Goal: Task Accomplishment & Management: Use online tool/utility

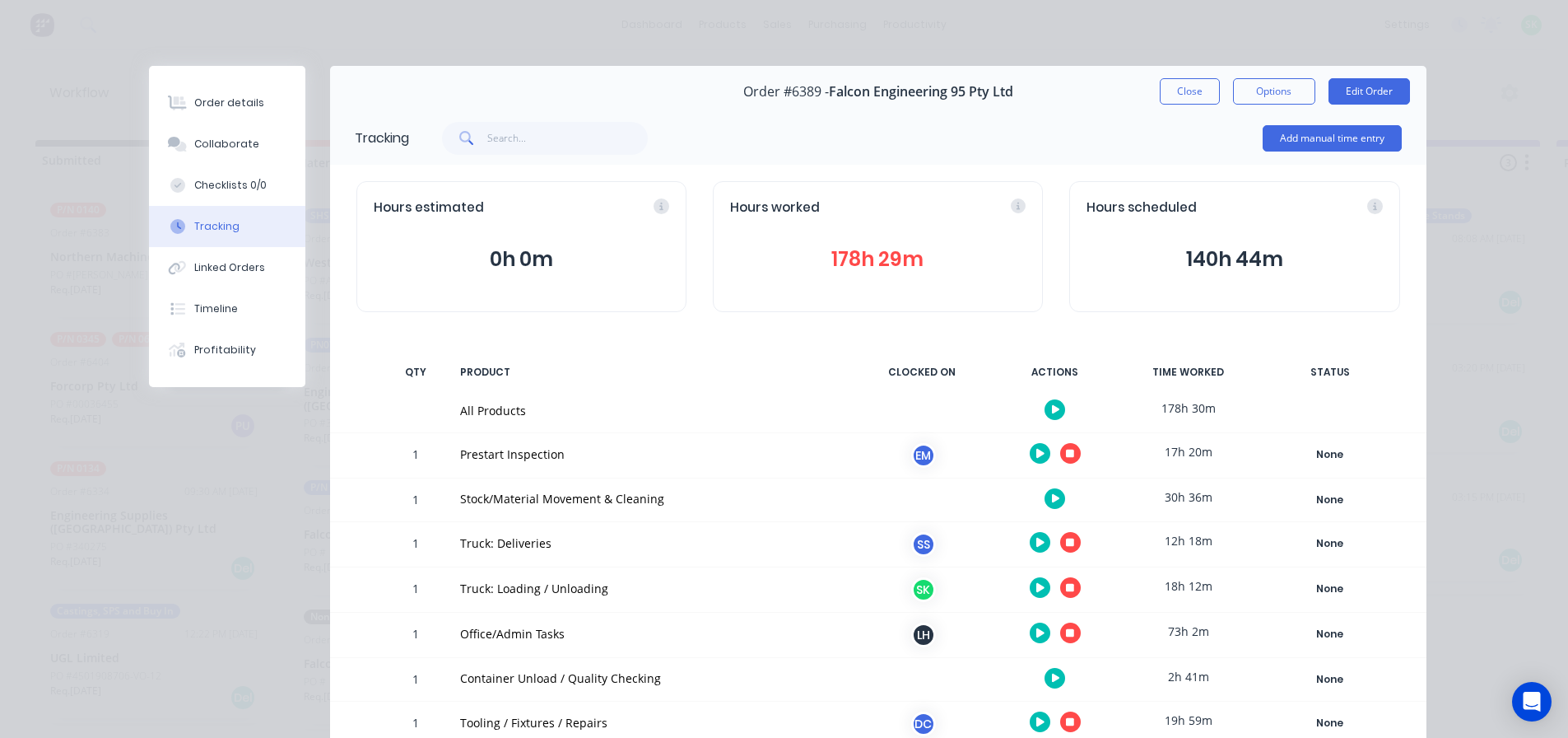
click at [1068, 542] on button "button" at bounding box center [1070, 542] width 21 height 21
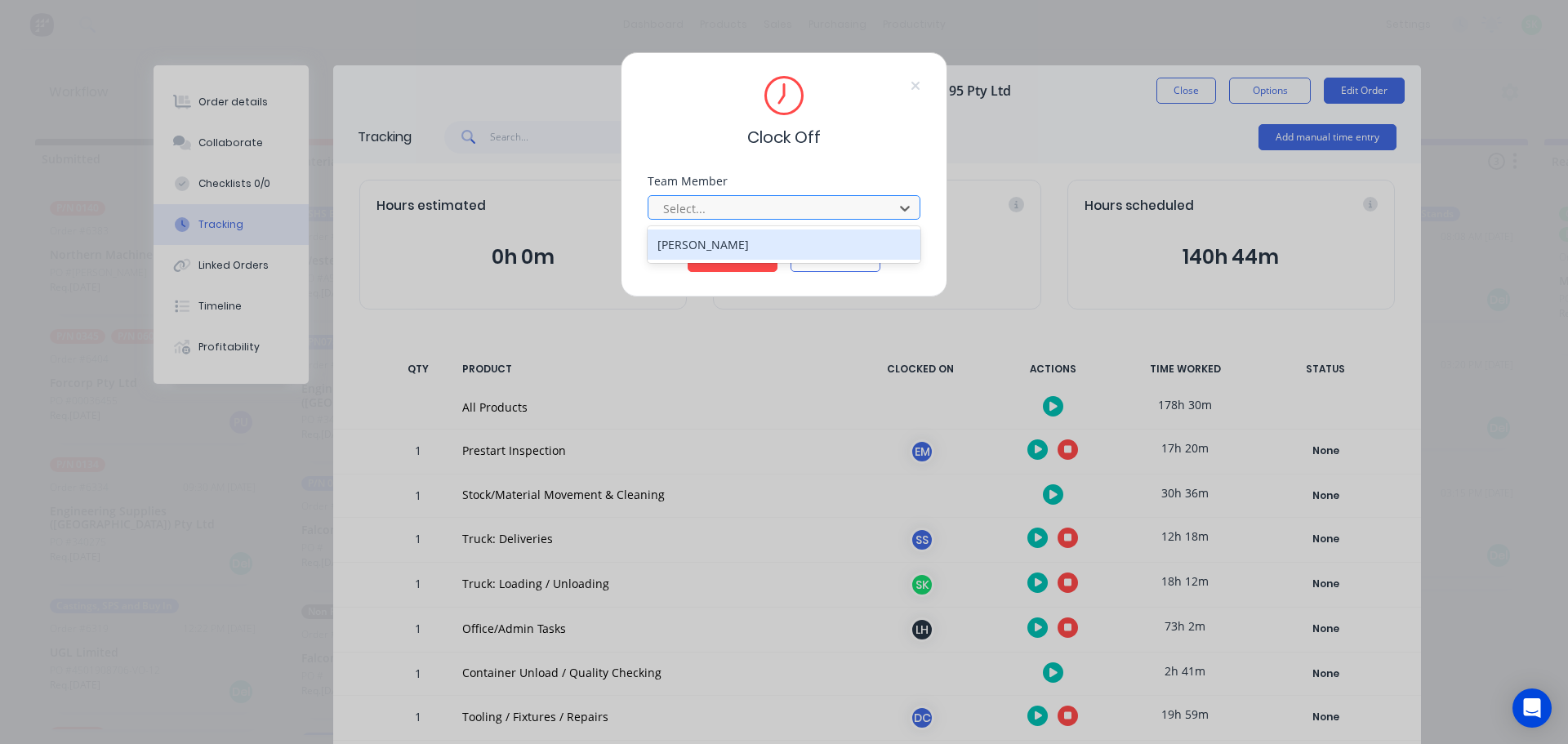
click at [743, 206] on div at bounding box center [773, 209] width 223 height 21
click at [739, 251] on div "[PERSON_NAME]" at bounding box center [784, 244] width 272 height 30
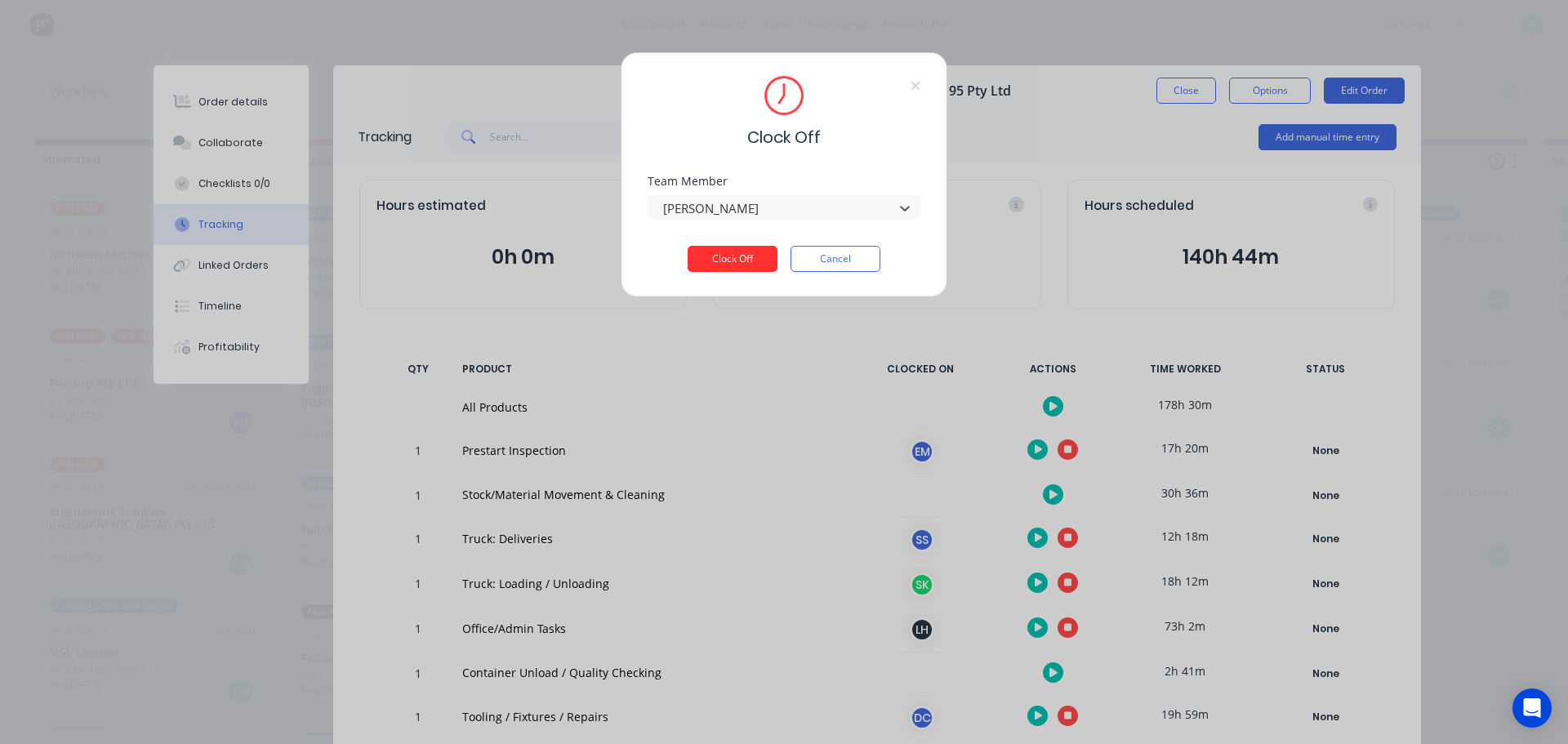
click at [735, 256] on button "Clock Off" at bounding box center [733, 258] width 90 height 26
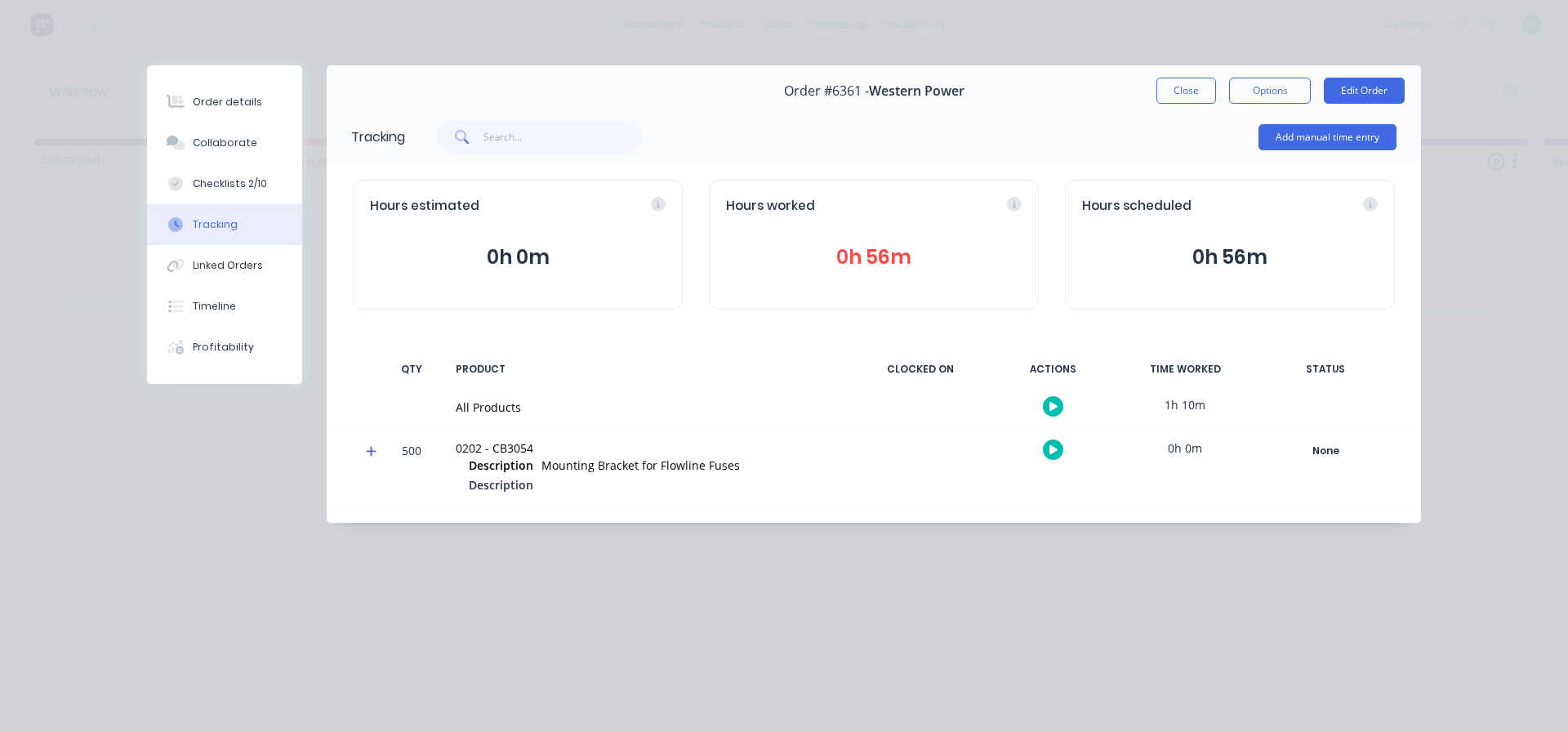
click at [1050, 411] on icon "button" at bounding box center [1053, 406] width 8 height 9
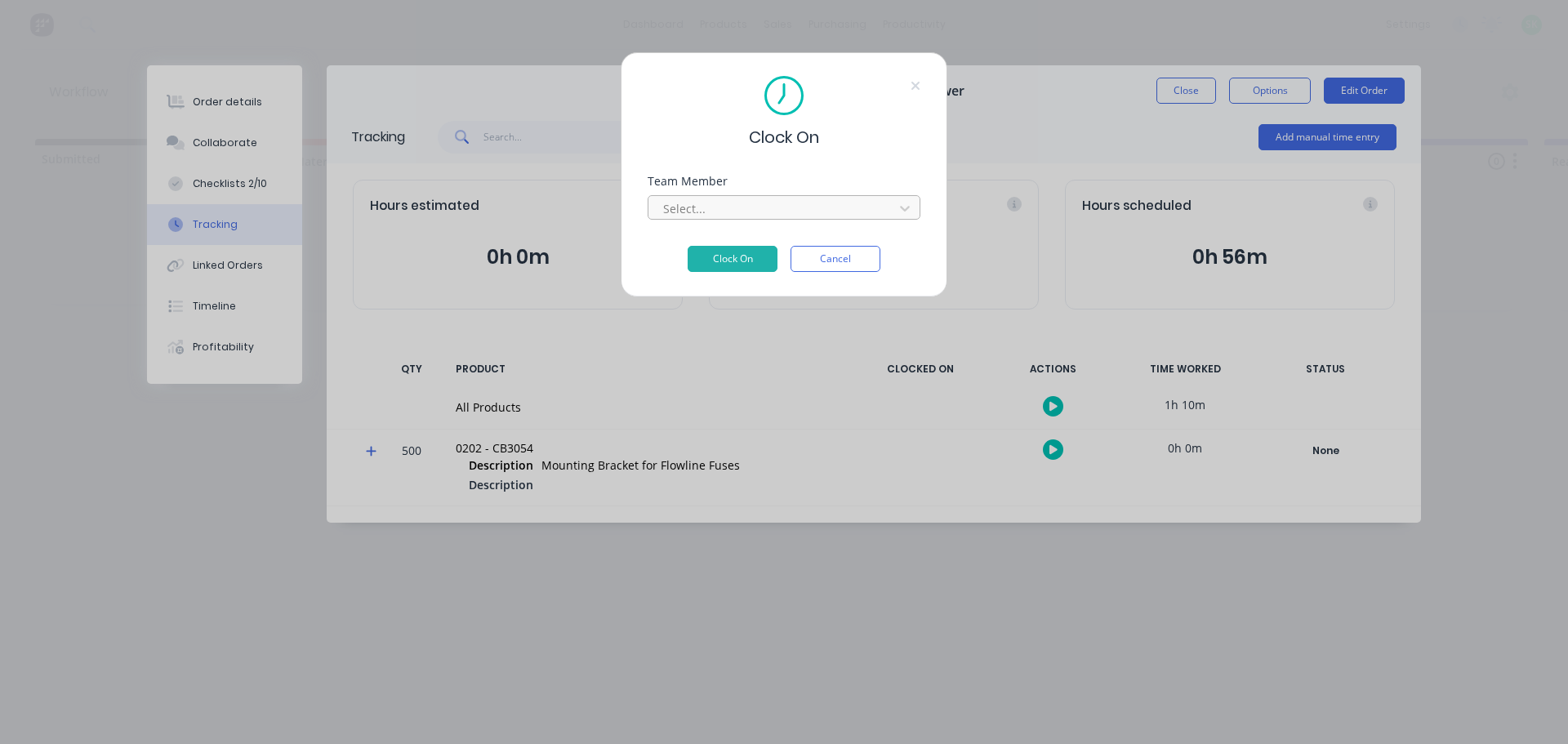
click at [840, 218] on div "Select..." at bounding box center [773, 208] width 233 height 24
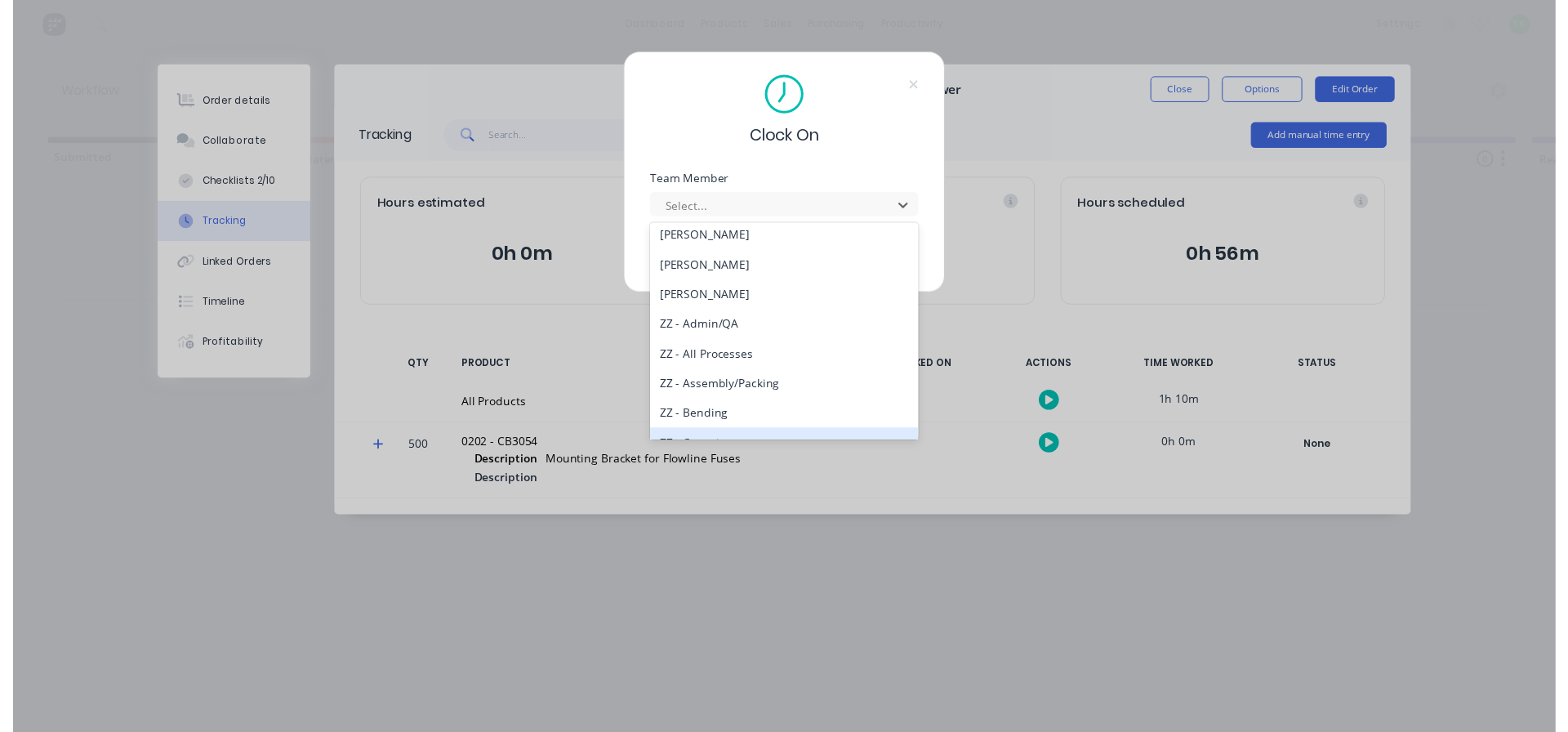
scroll to position [735, 0]
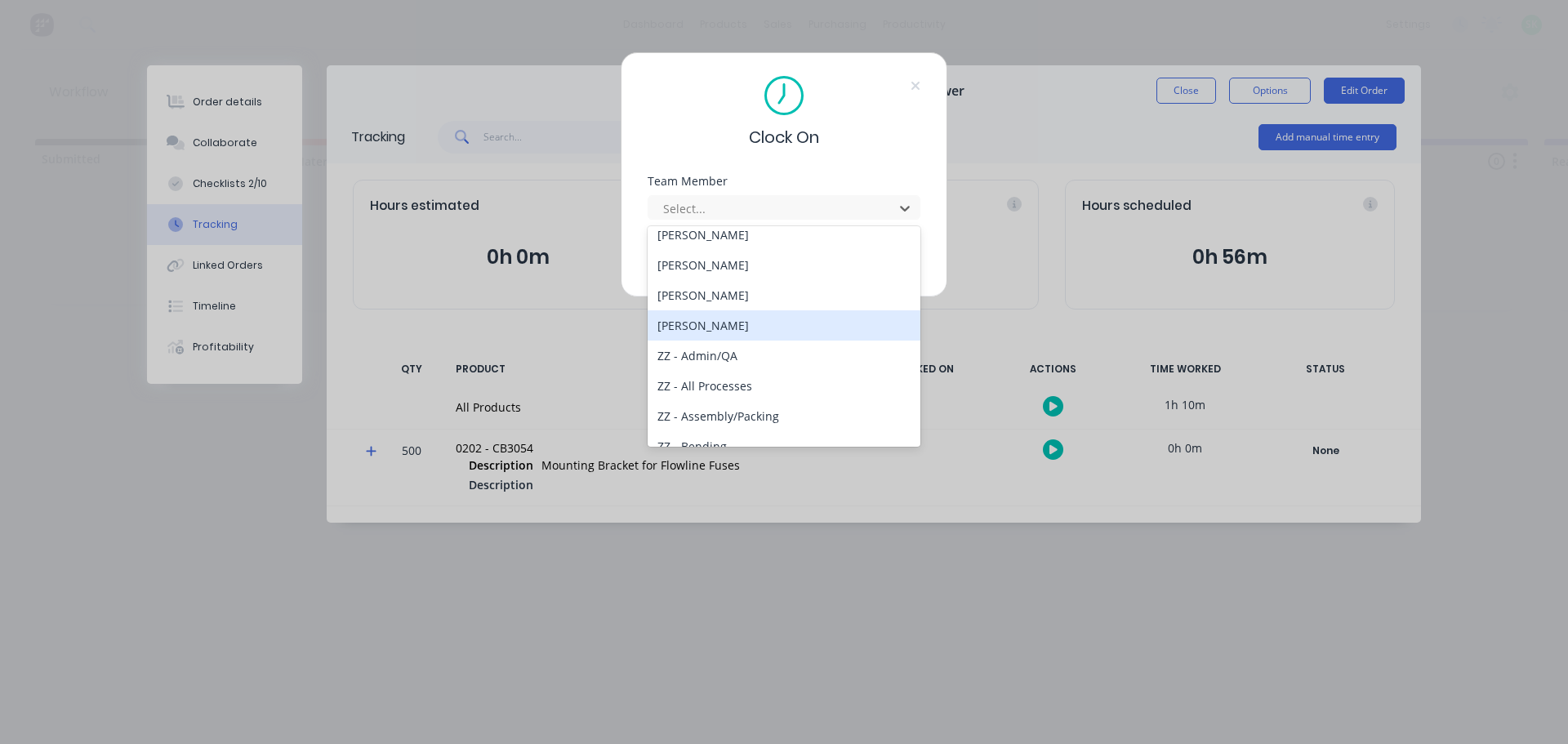
click at [733, 328] on div "[PERSON_NAME]" at bounding box center [784, 325] width 272 height 30
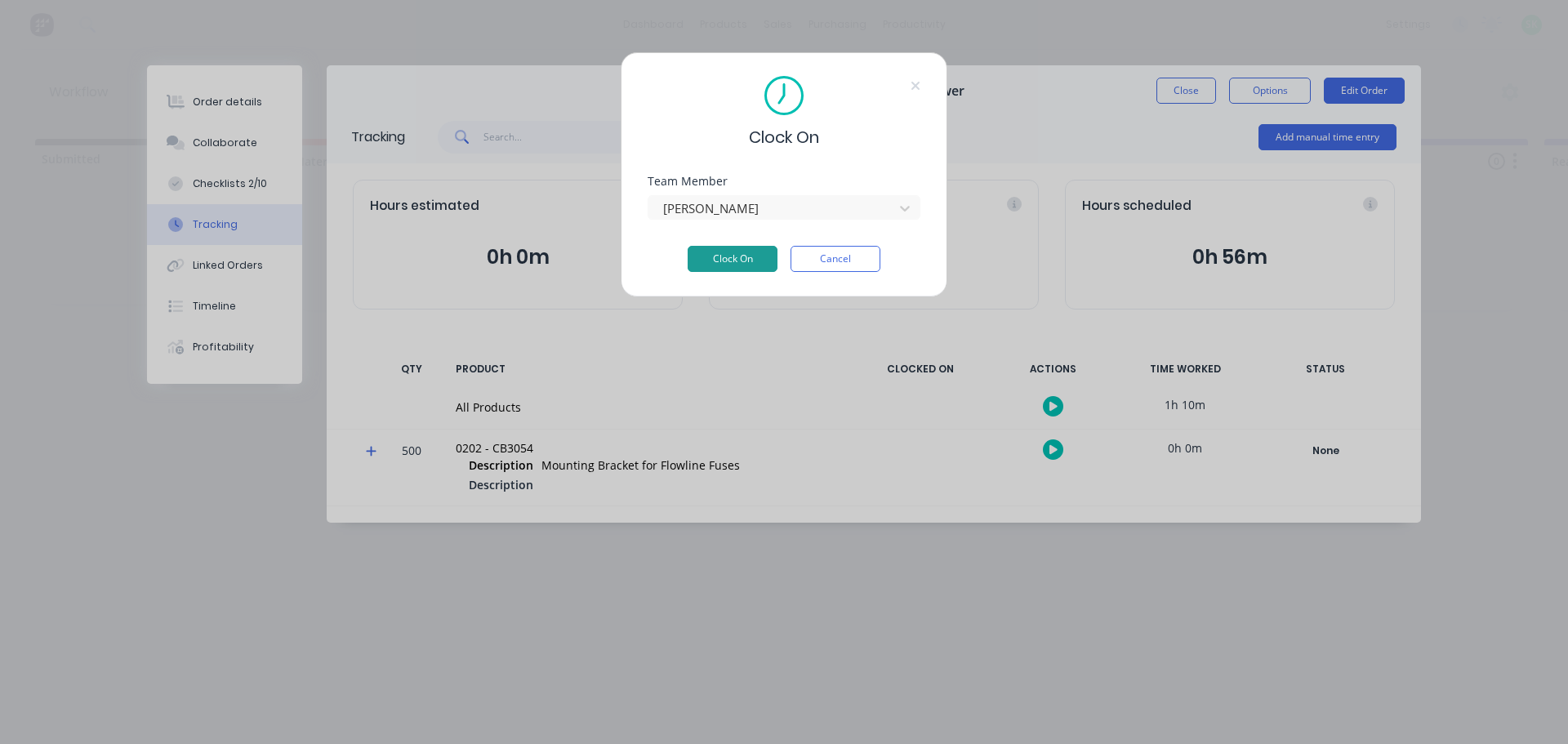
click at [774, 253] on button "Clock On" at bounding box center [733, 258] width 90 height 26
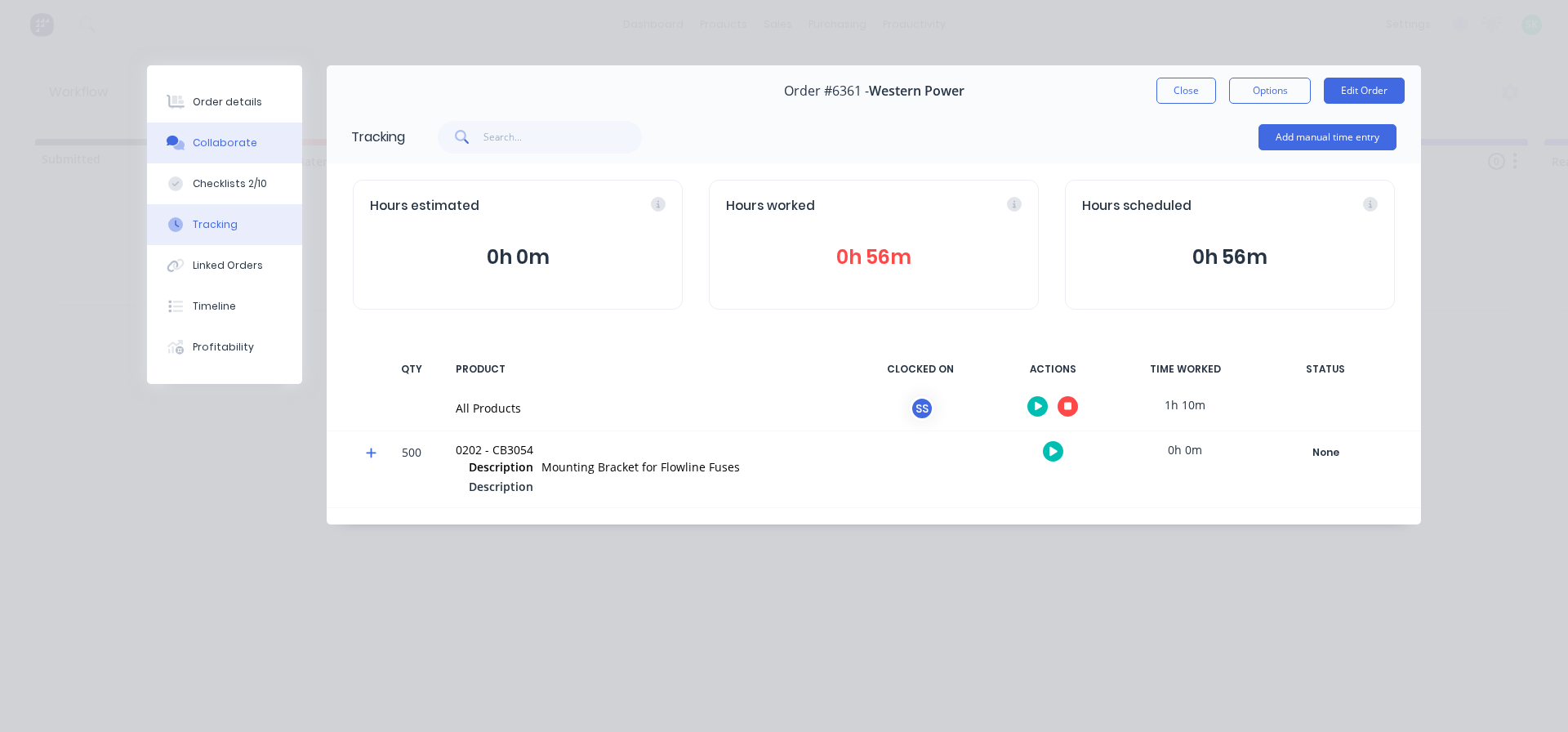
click at [209, 140] on div "Collaborate" at bounding box center [225, 142] width 65 height 15
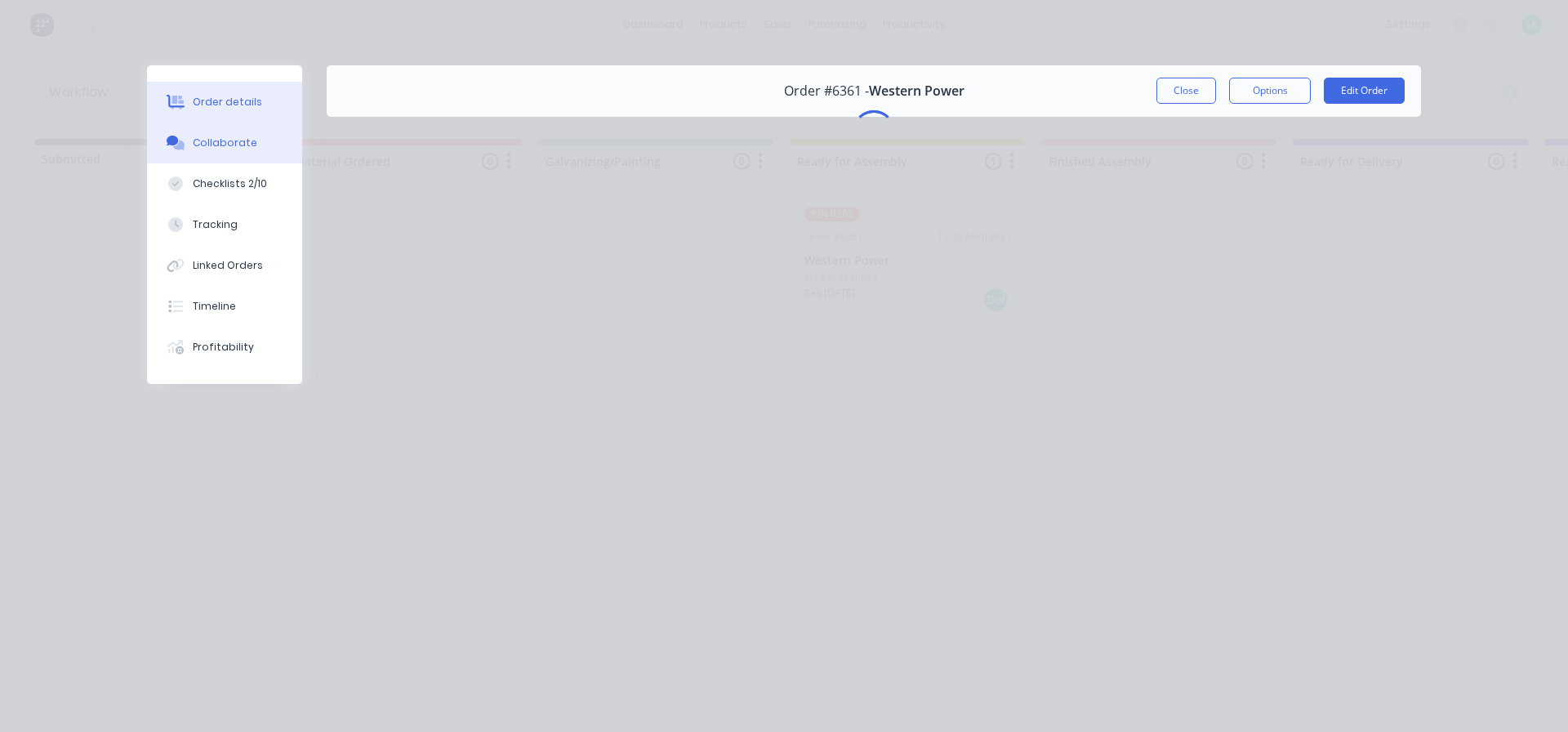
click at [242, 105] on div "Order details" at bounding box center [227, 102] width 70 height 15
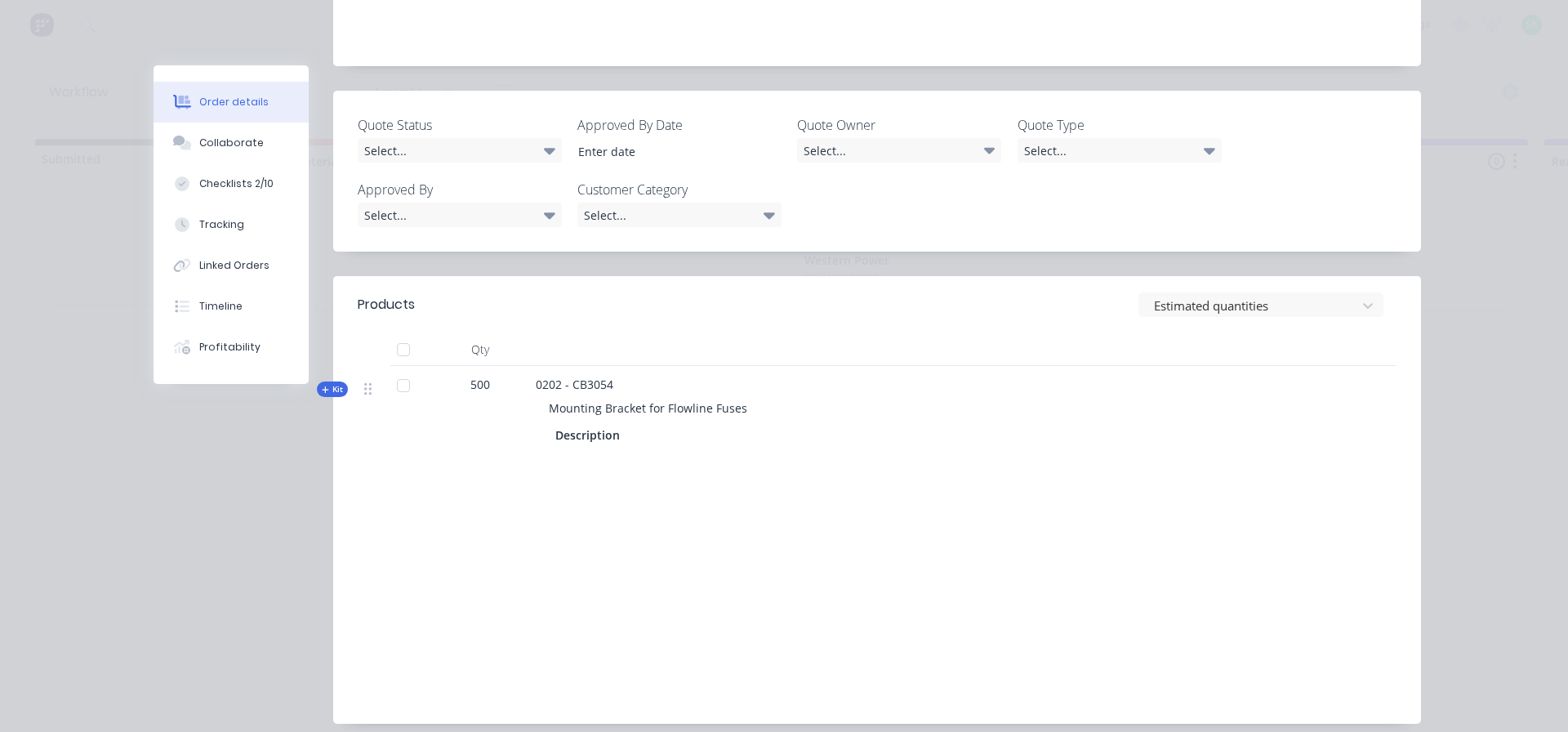
scroll to position [472, 0]
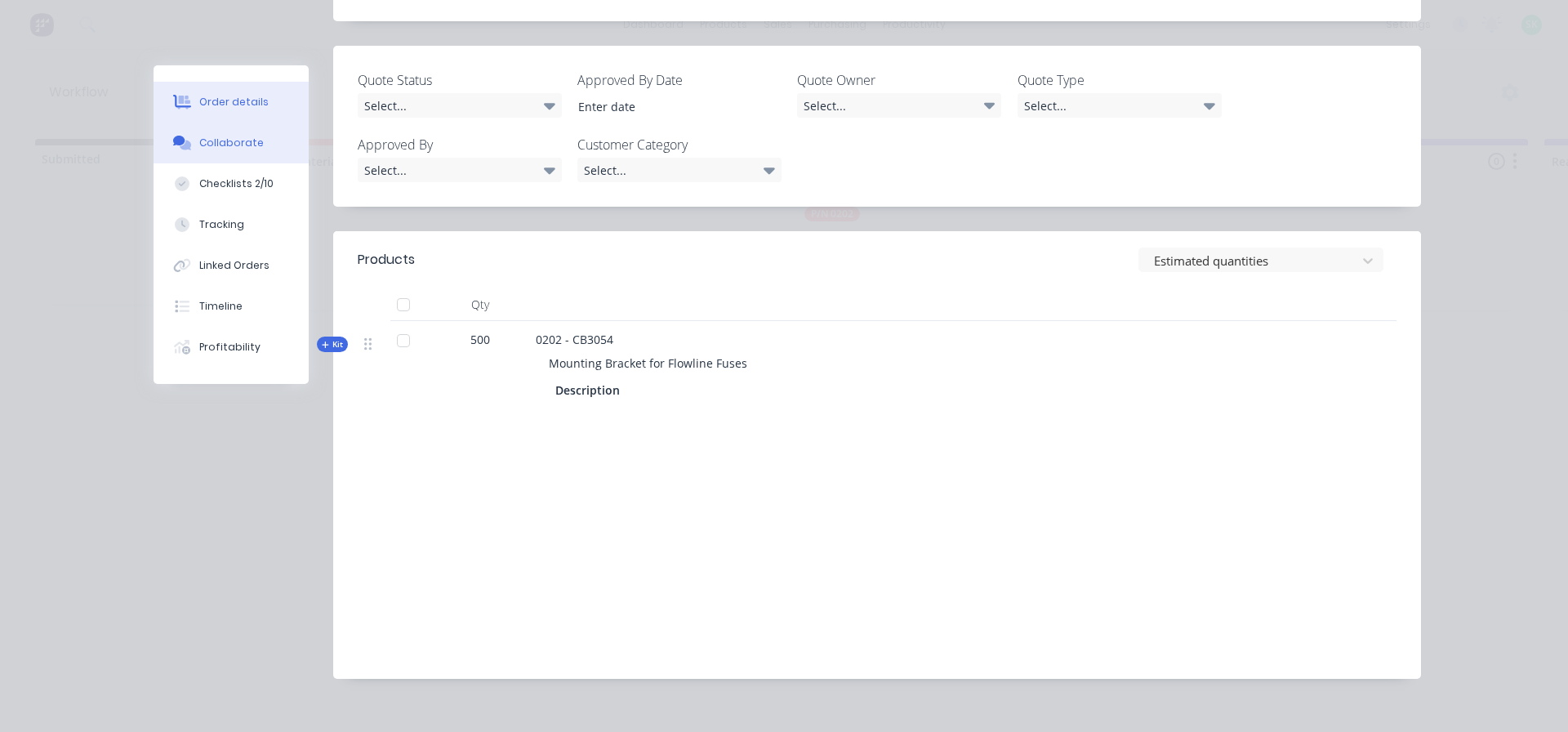
click at [237, 148] on div "Collaborate" at bounding box center [231, 142] width 65 height 15
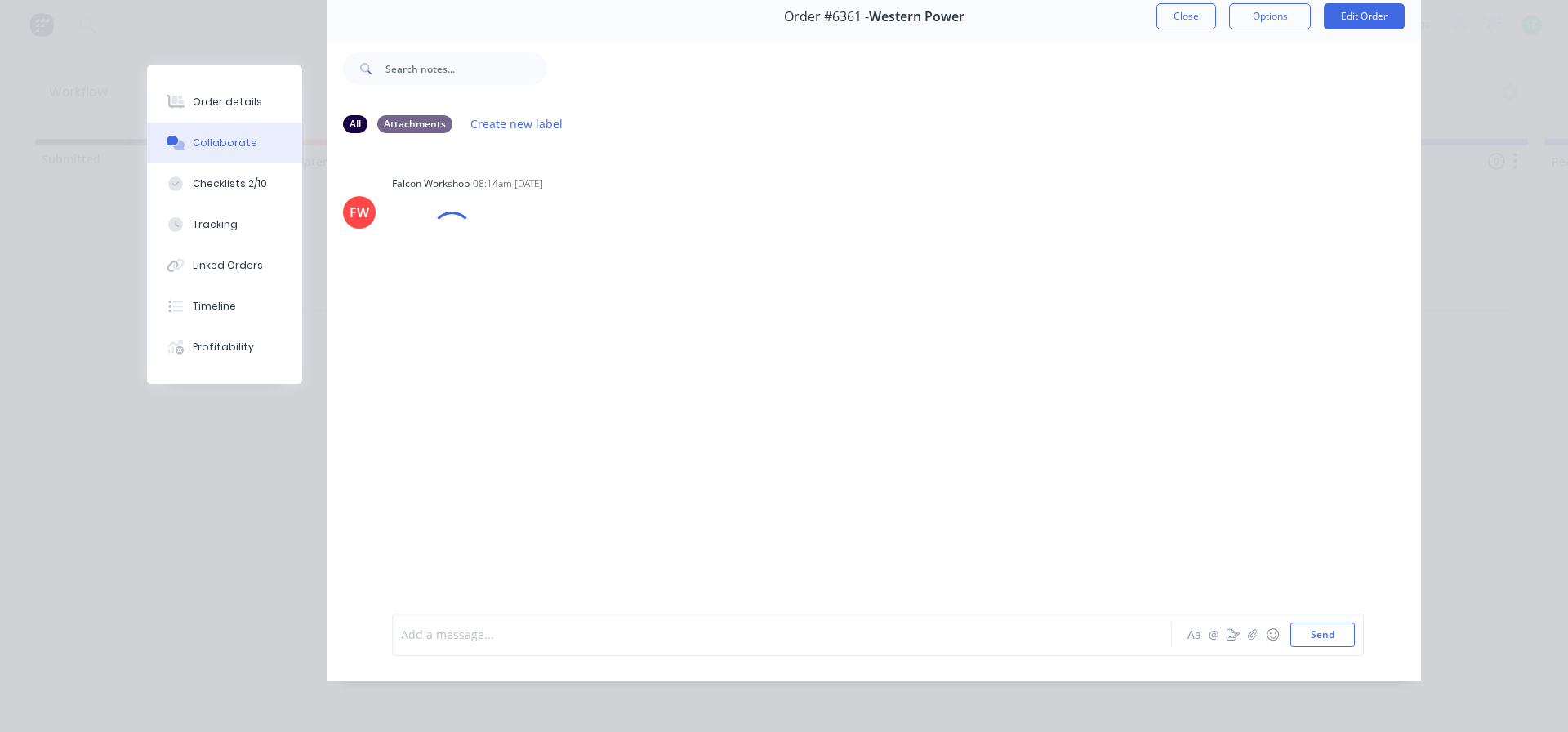
click at [529, 636] on div at bounding box center [759, 635] width 715 height 18
click at [449, 261] on img at bounding box center [451, 271] width 118 height 107
drag, startPoint x: 267, startPoint y: 101, endPoint x: 283, endPoint y: 103, distance: 16.1
click at [272, 101] on button "Order details" at bounding box center [224, 102] width 155 height 41
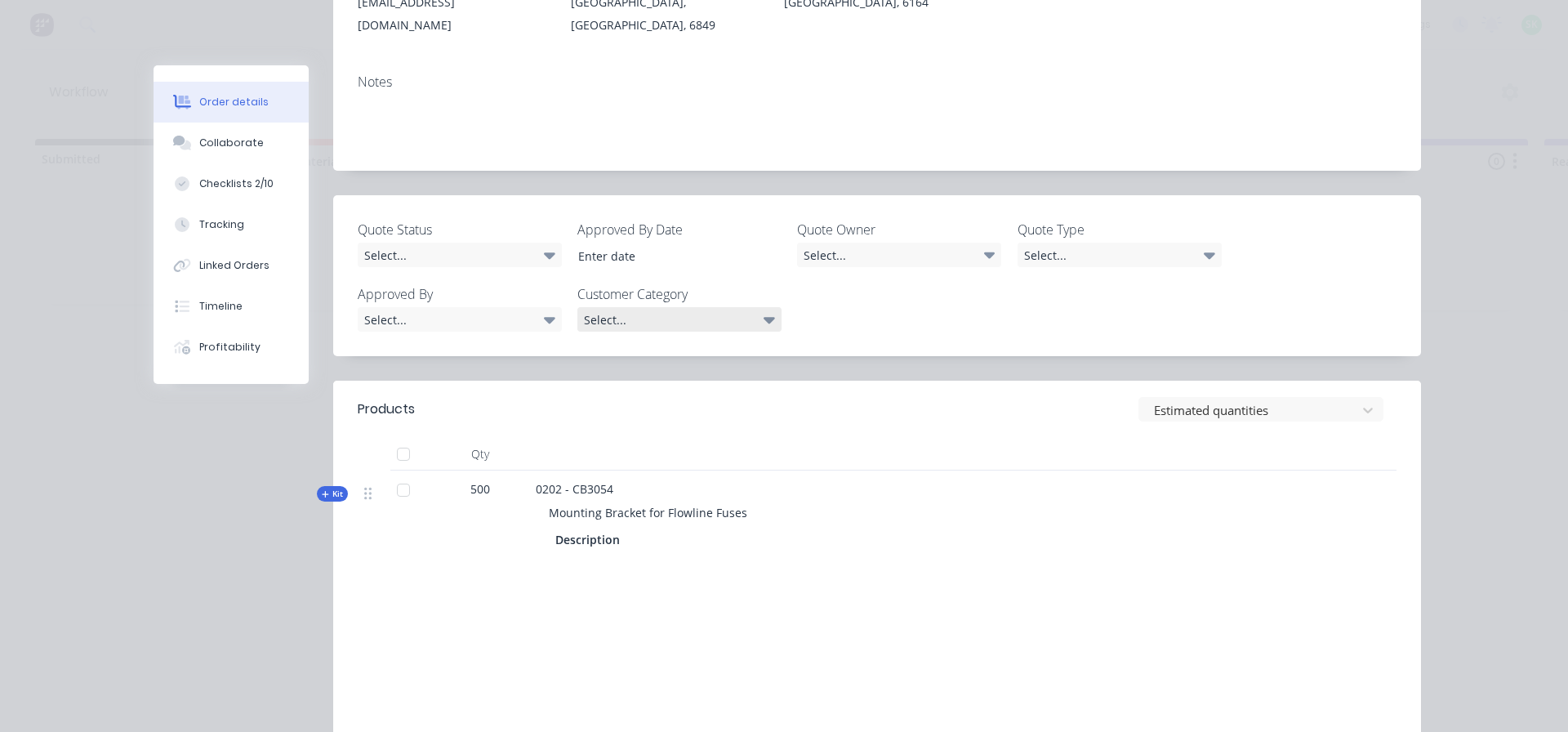
scroll to position [409, 0]
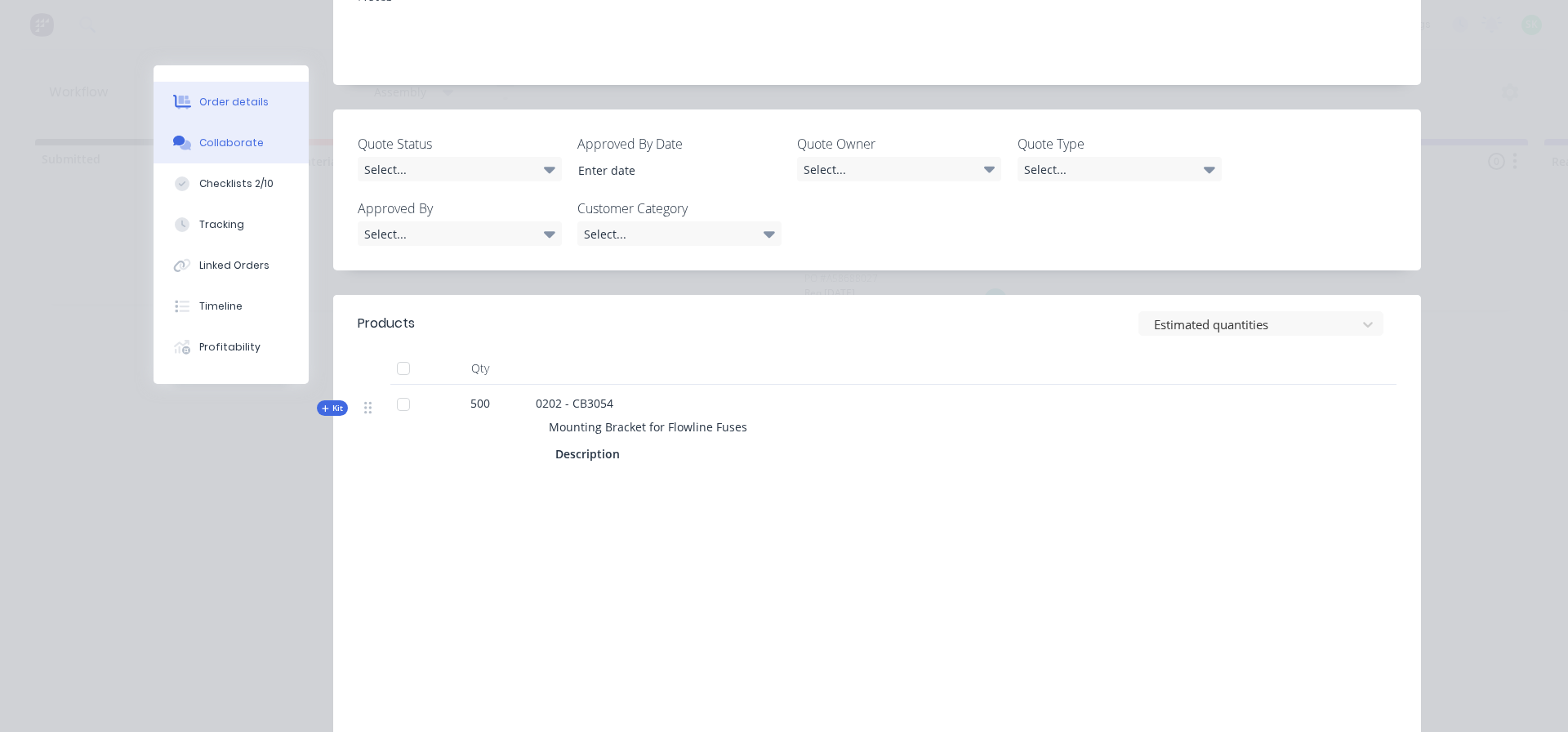
click at [204, 141] on div "Collaborate" at bounding box center [231, 142] width 65 height 15
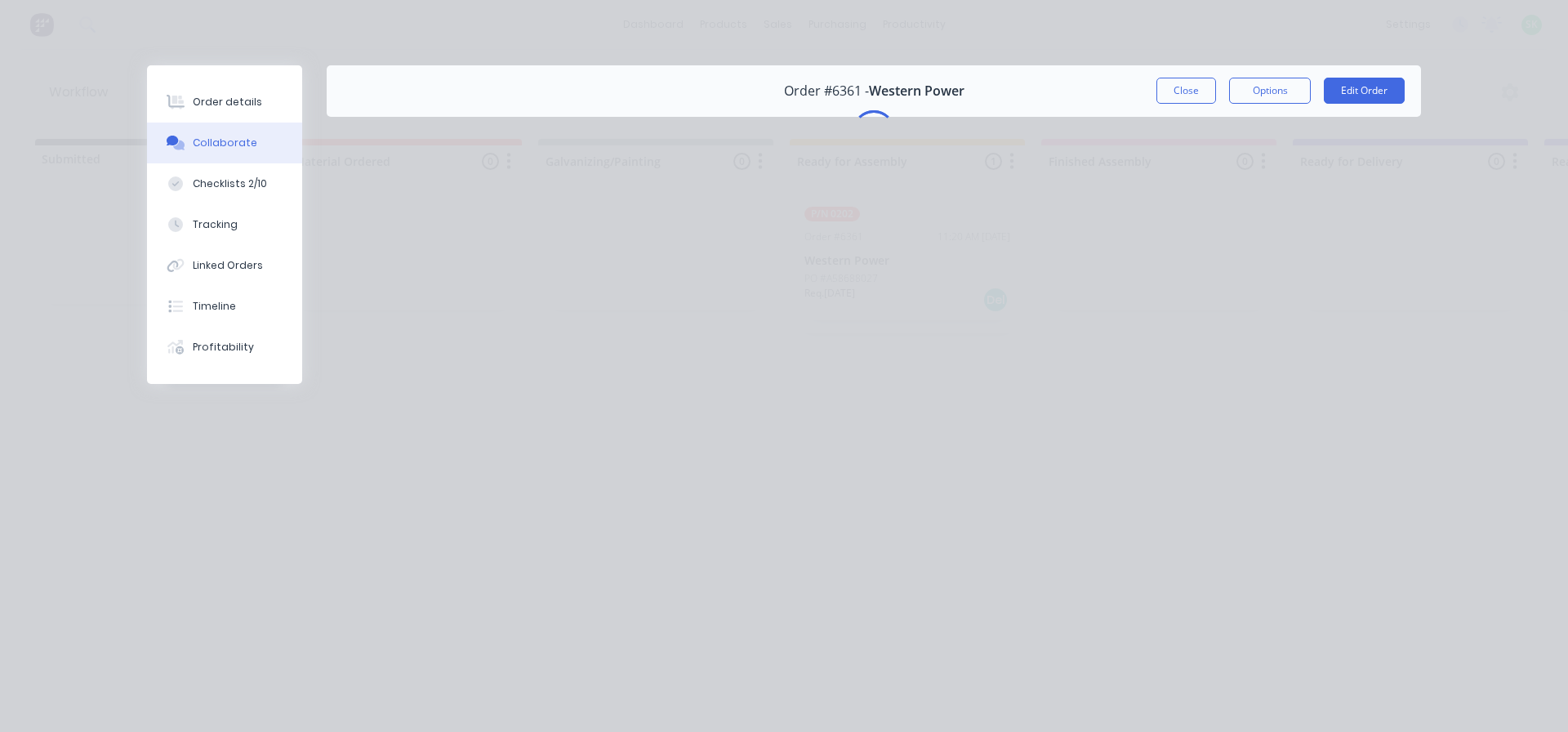
scroll to position [0, 0]
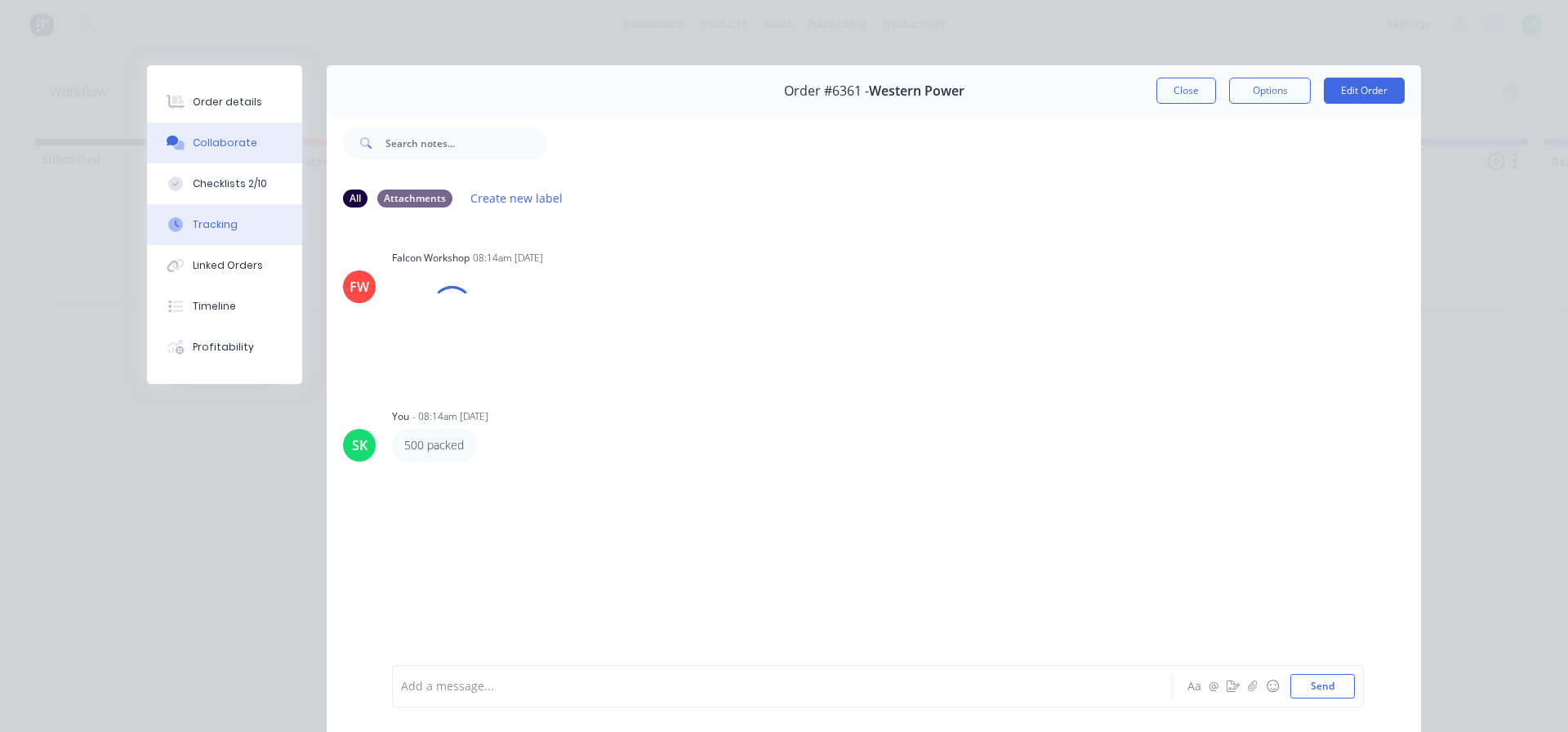
click at [214, 223] on div "Tracking" at bounding box center [215, 224] width 45 height 15
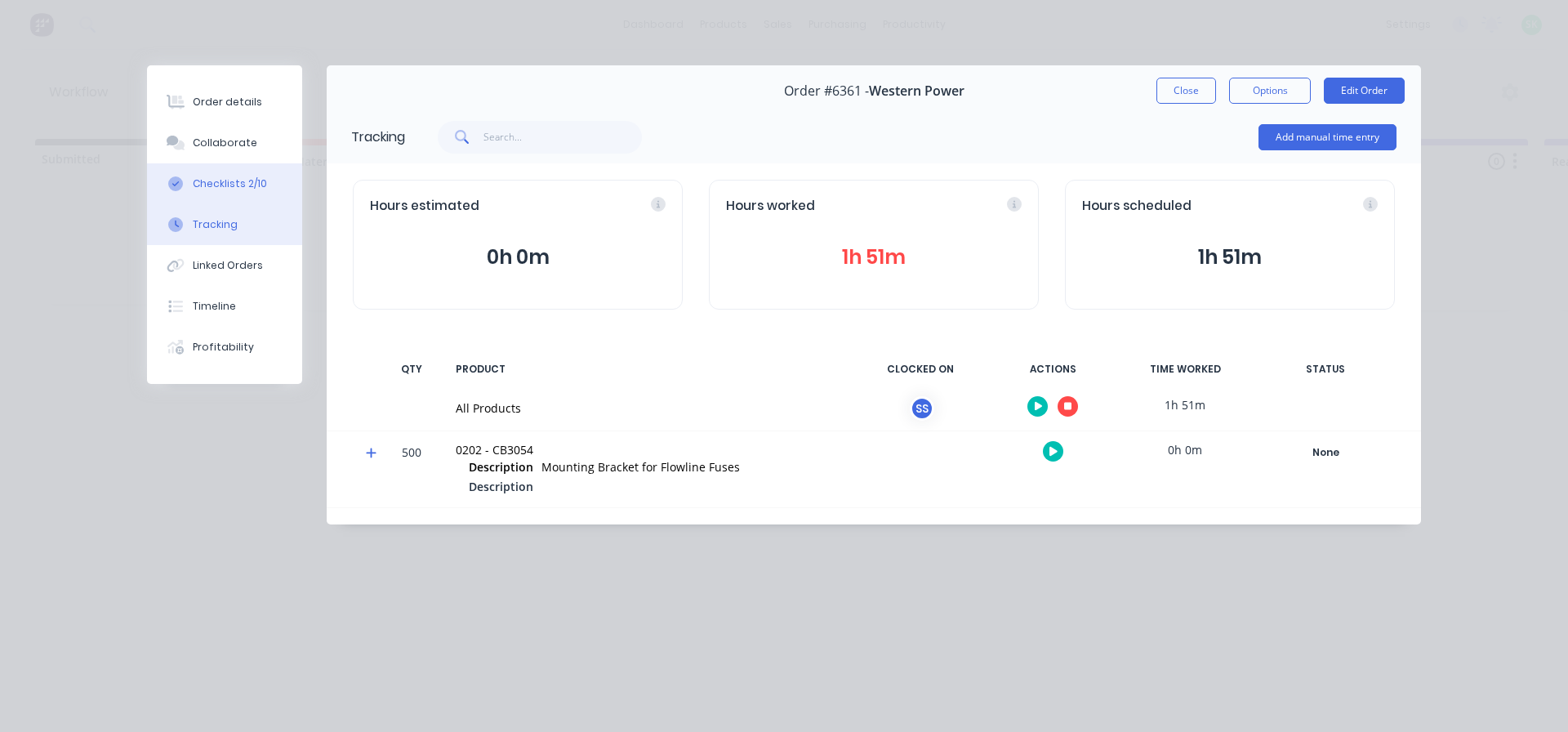
click at [213, 189] on div "Checklists 2/10" at bounding box center [230, 183] width 74 height 15
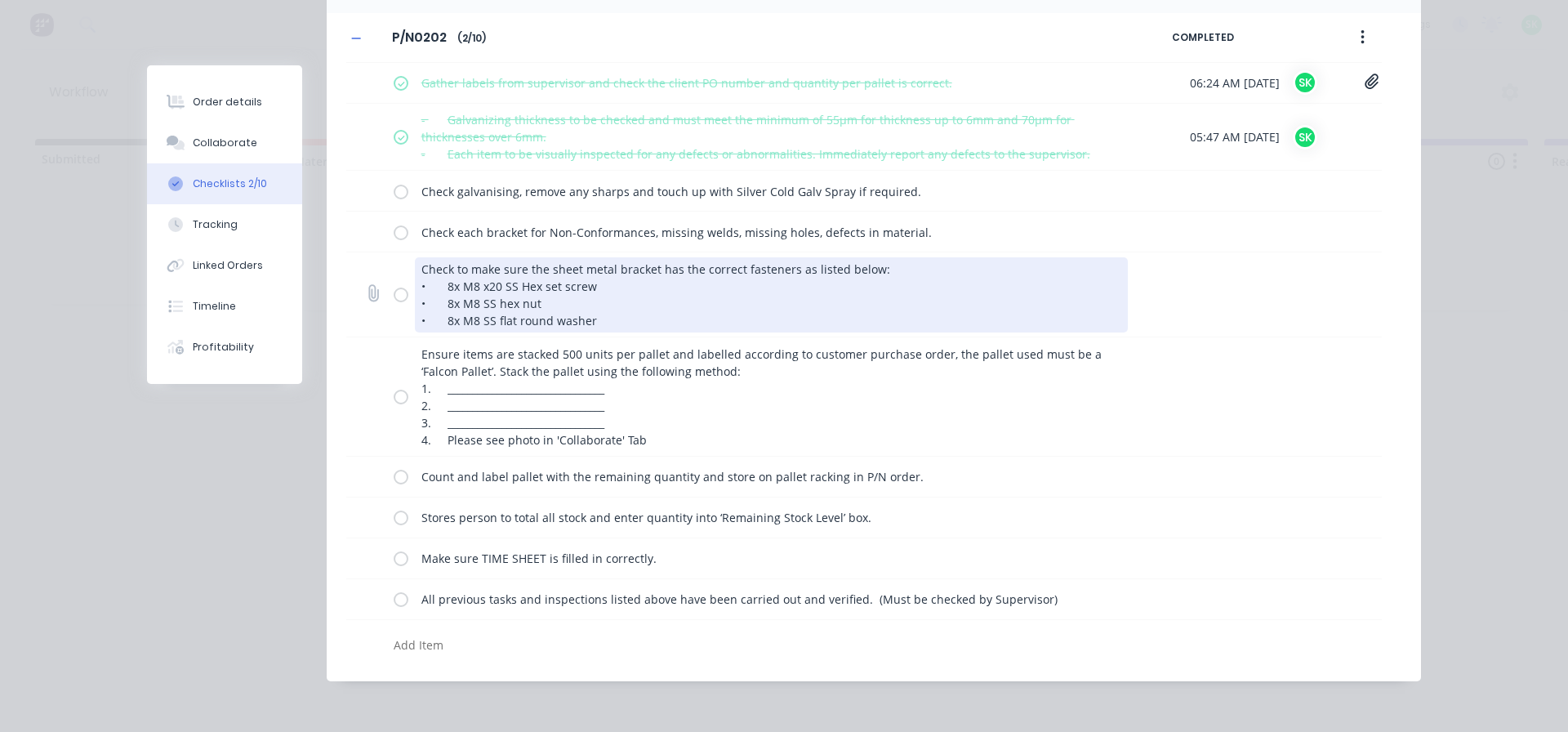
scroll to position [150, 0]
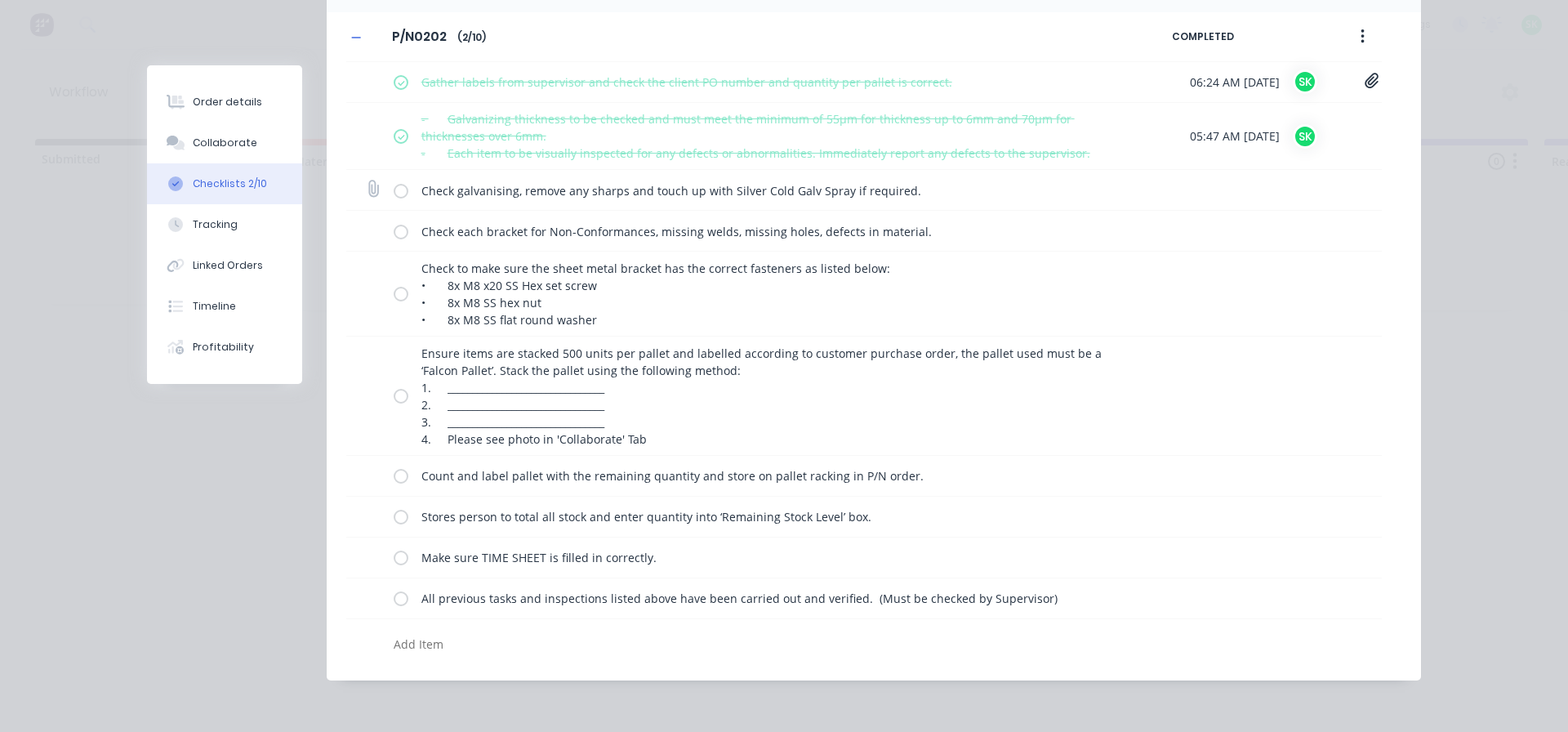
click at [384, 187] on div "Check galvanising, remove any sharps and touch up with Silver Cold Galv Spray i…" at bounding box center [864, 190] width 1035 height 41
click at [395, 189] on label at bounding box center [401, 190] width 15 height 18
click at [0, 0] on input "checkbox" at bounding box center [0, 0] width 0 height 0
click at [400, 233] on label at bounding box center [401, 231] width 15 height 18
click at [0, 0] on input "checkbox" at bounding box center [0, 0] width 0 height 0
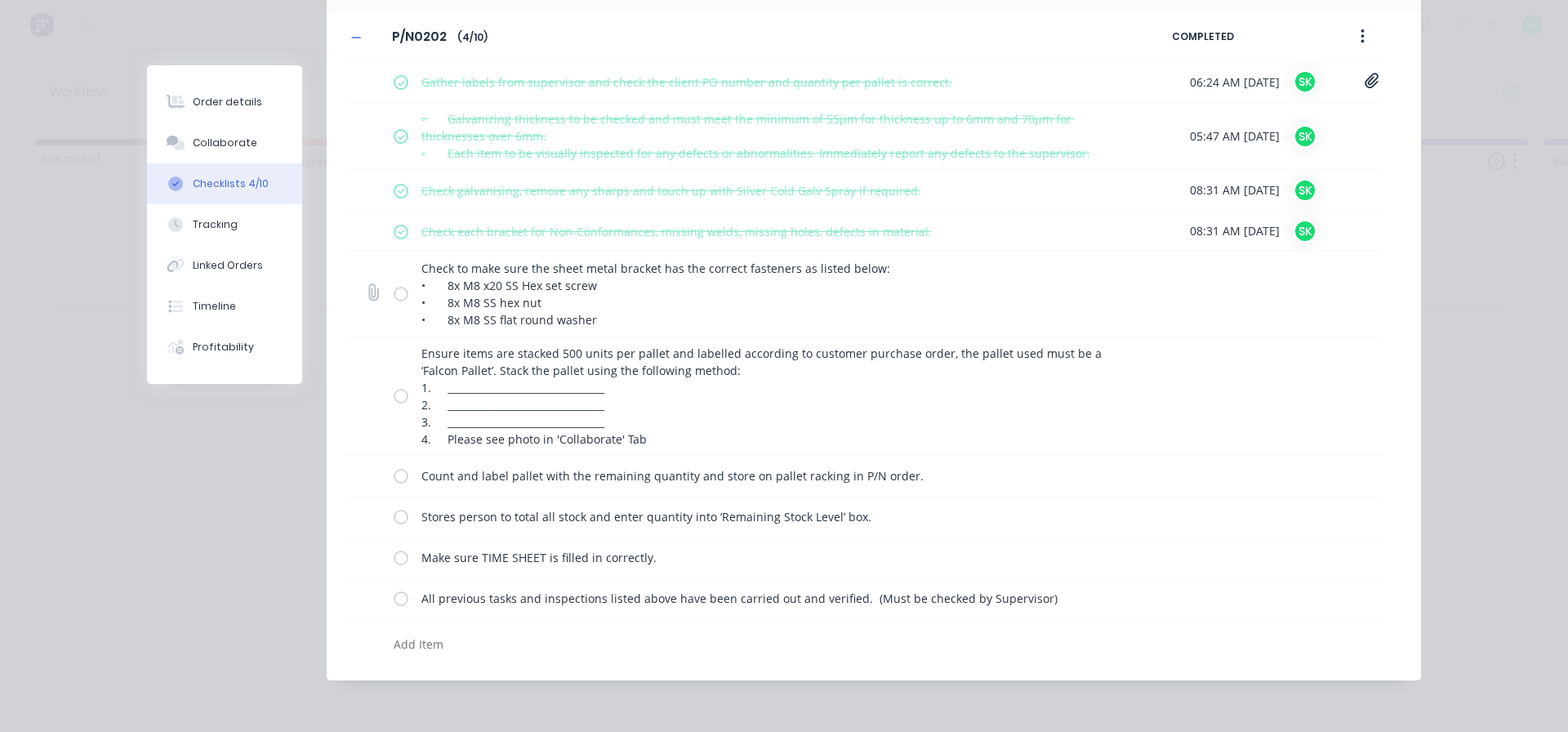
click at [396, 298] on label at bounding box center [401, 294] width 15 height 18
click at [0, 0] on input "checkbox" at bounding box center [0, 0] width 0 height 0
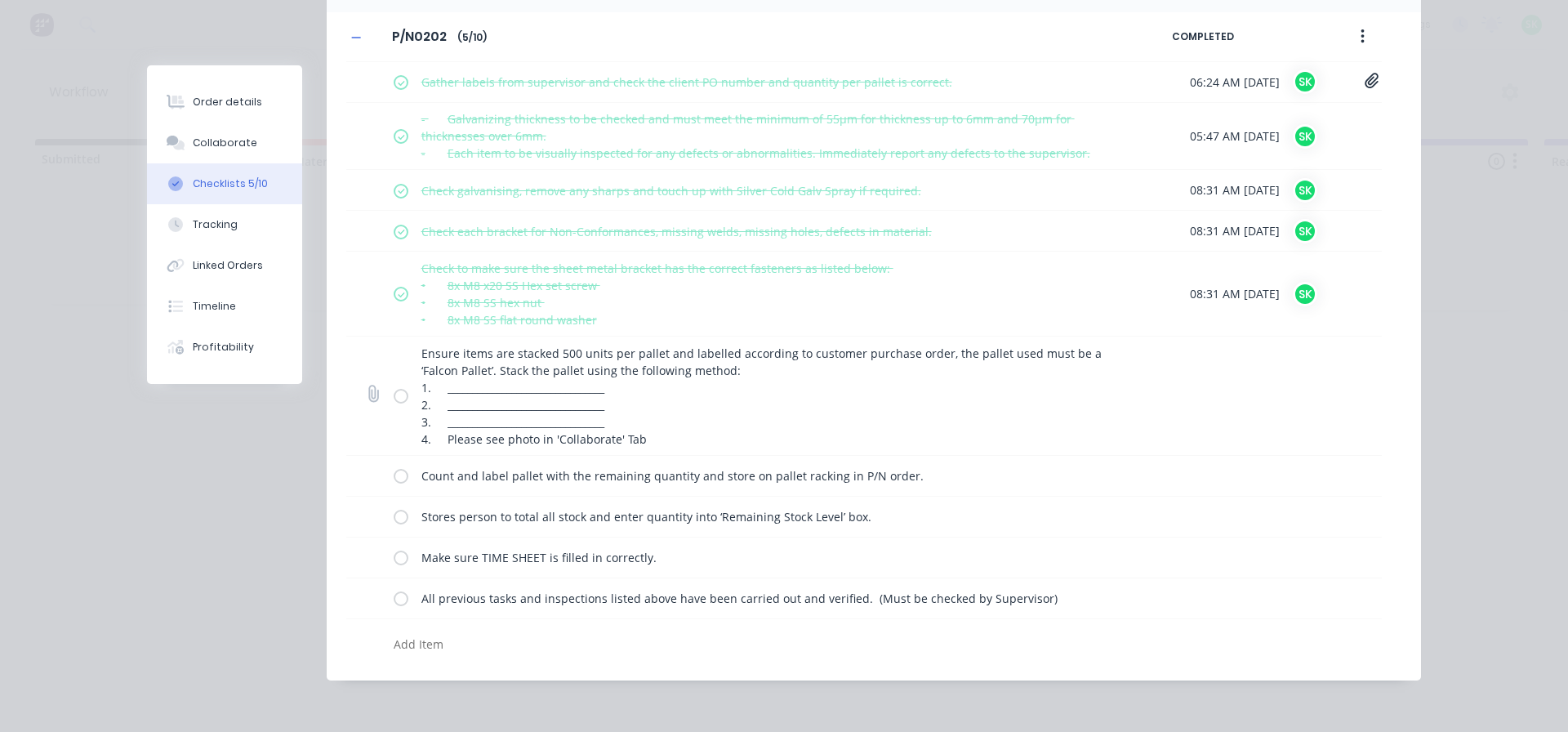
click at [394, 398] on label at bounding box center [401, 396] width 15 height 18
click at [0, 0] on input "checkbox" at bounding box center [0, 0] width 0 height 0
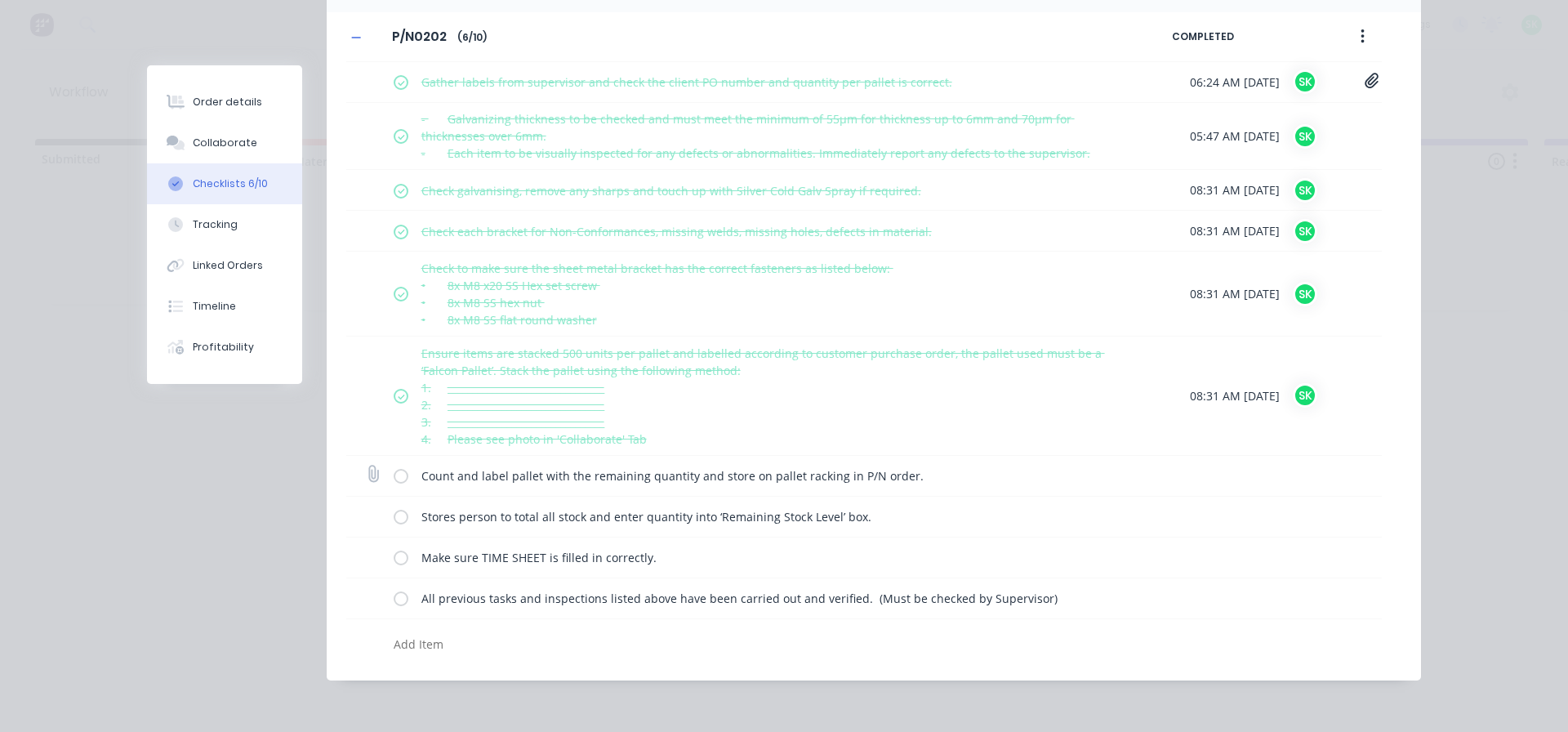
click at [394, 474] on label at bounding box center [401, 476] width 15 height 18
click at [0, 0] on input "checkbox" at bounding box center [0, 0] width 0 height 0
click at [397, 514] on label at bounding box center [401, 517] width 15 height 18
click at [0, 0] on input "checkbox" at bounding box center [0, 0] width 0 height 0
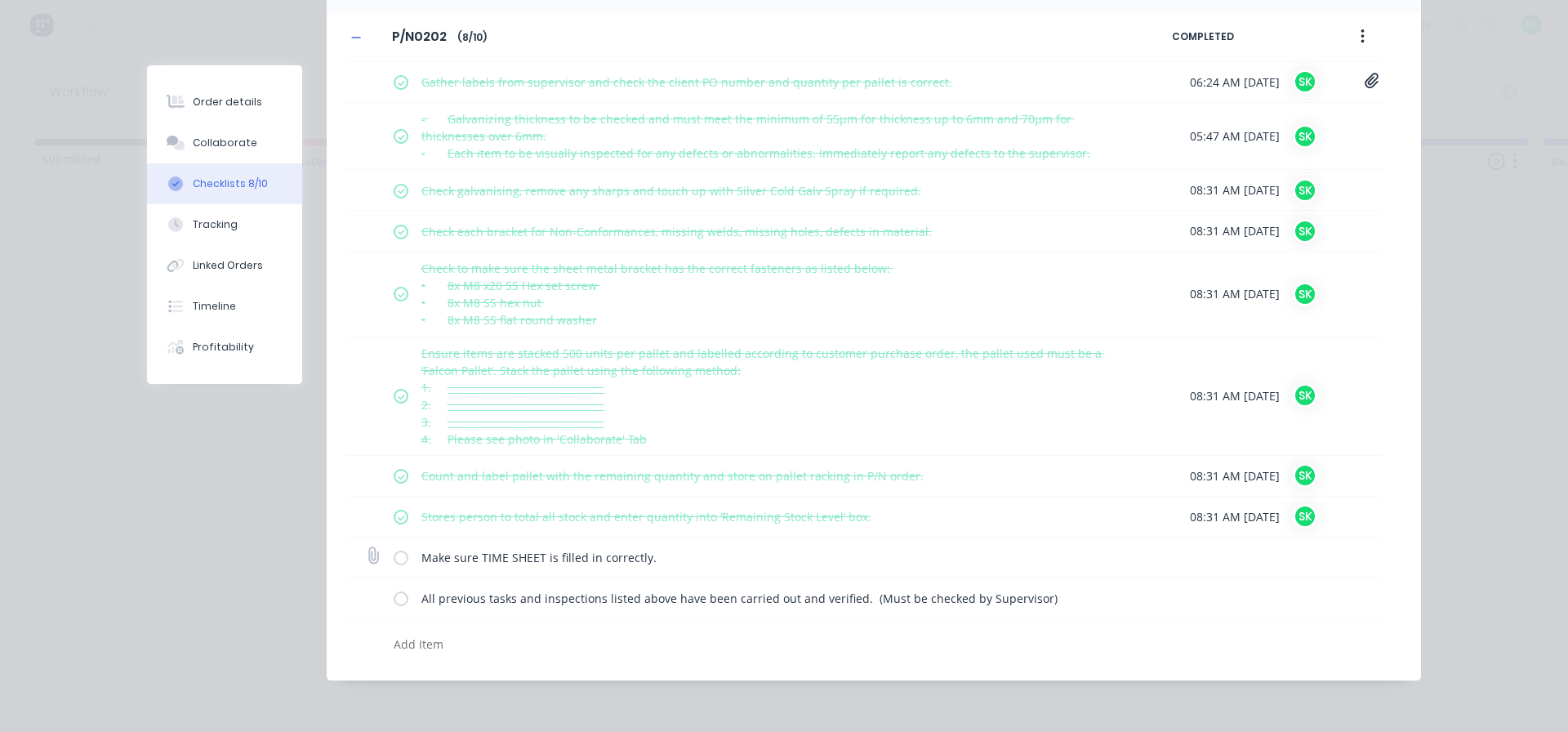
click at [394, 559] on label at bounding box center [401, 558] width 15 height 18
click at [0, 0] on input "checkbox" at bounding box center [0, 0] width 0 height 0
click at [394, 599] on label at bounding box center [401, 599] width 15 height 18
click at [0, 0] on input "checkbox" at bounding box center [0, 0] width 0 height 0
type textarea "x"
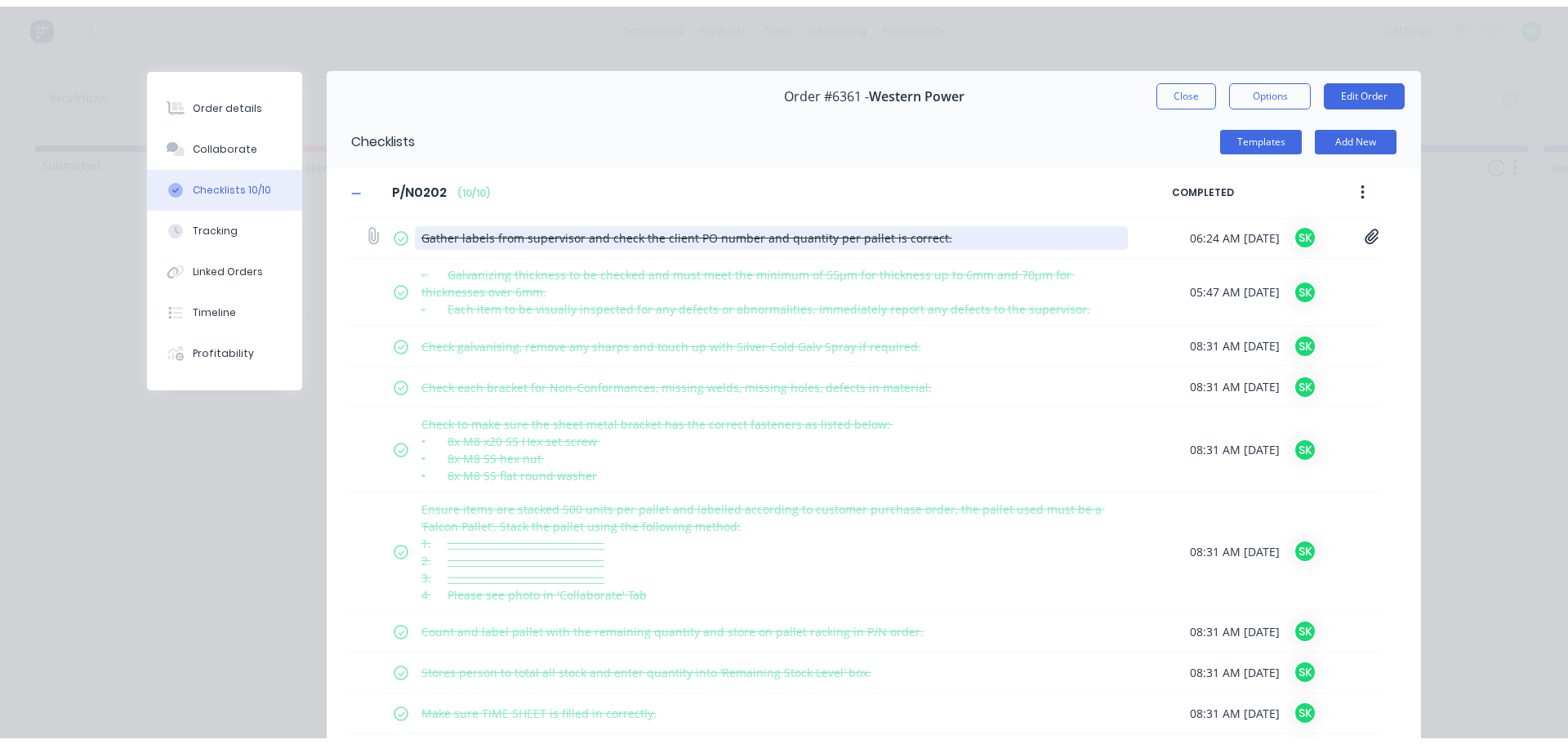
scroll to position [0, 0]
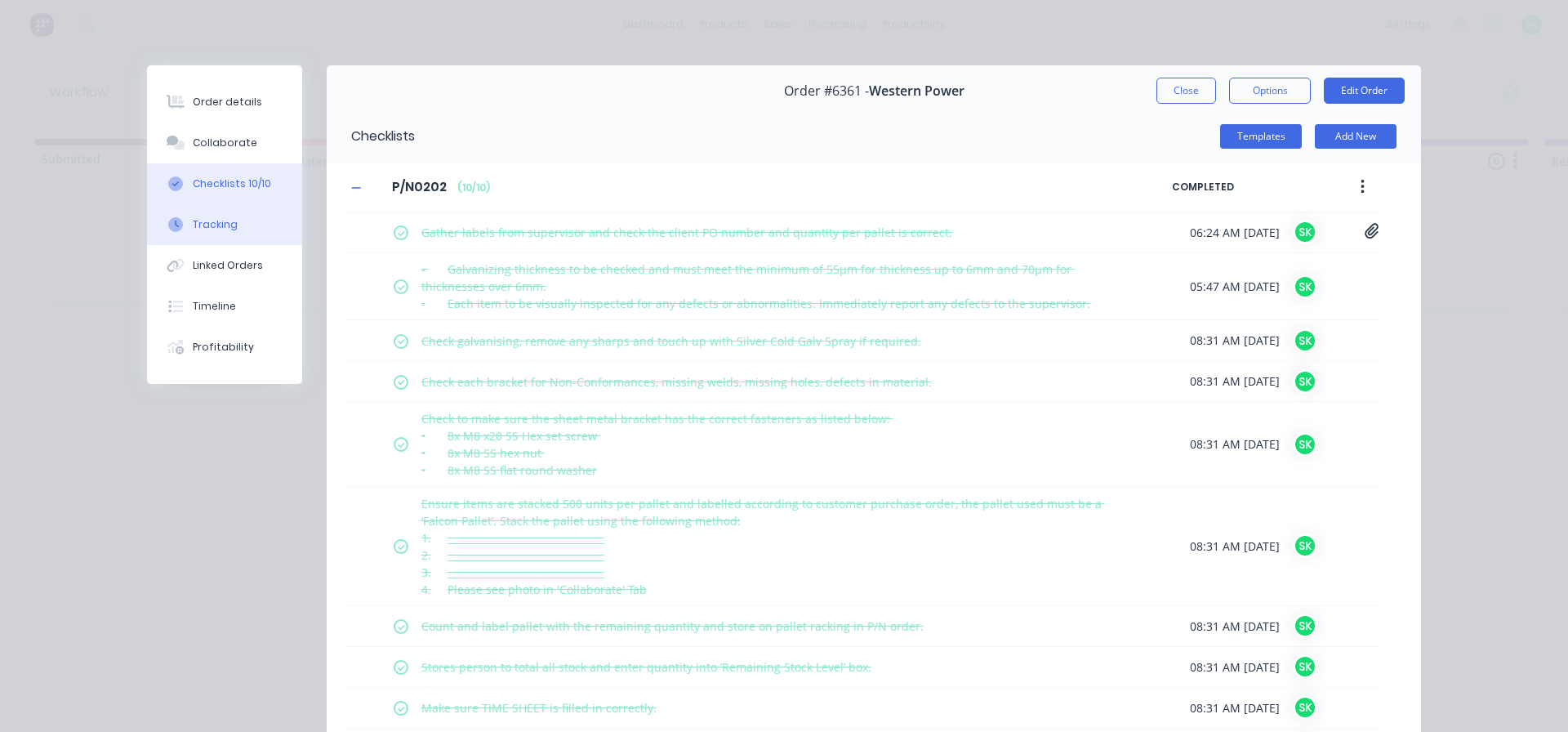
click at [207, 221] on div "Tracking" at bounding box center [215, 224] width 45 height 15
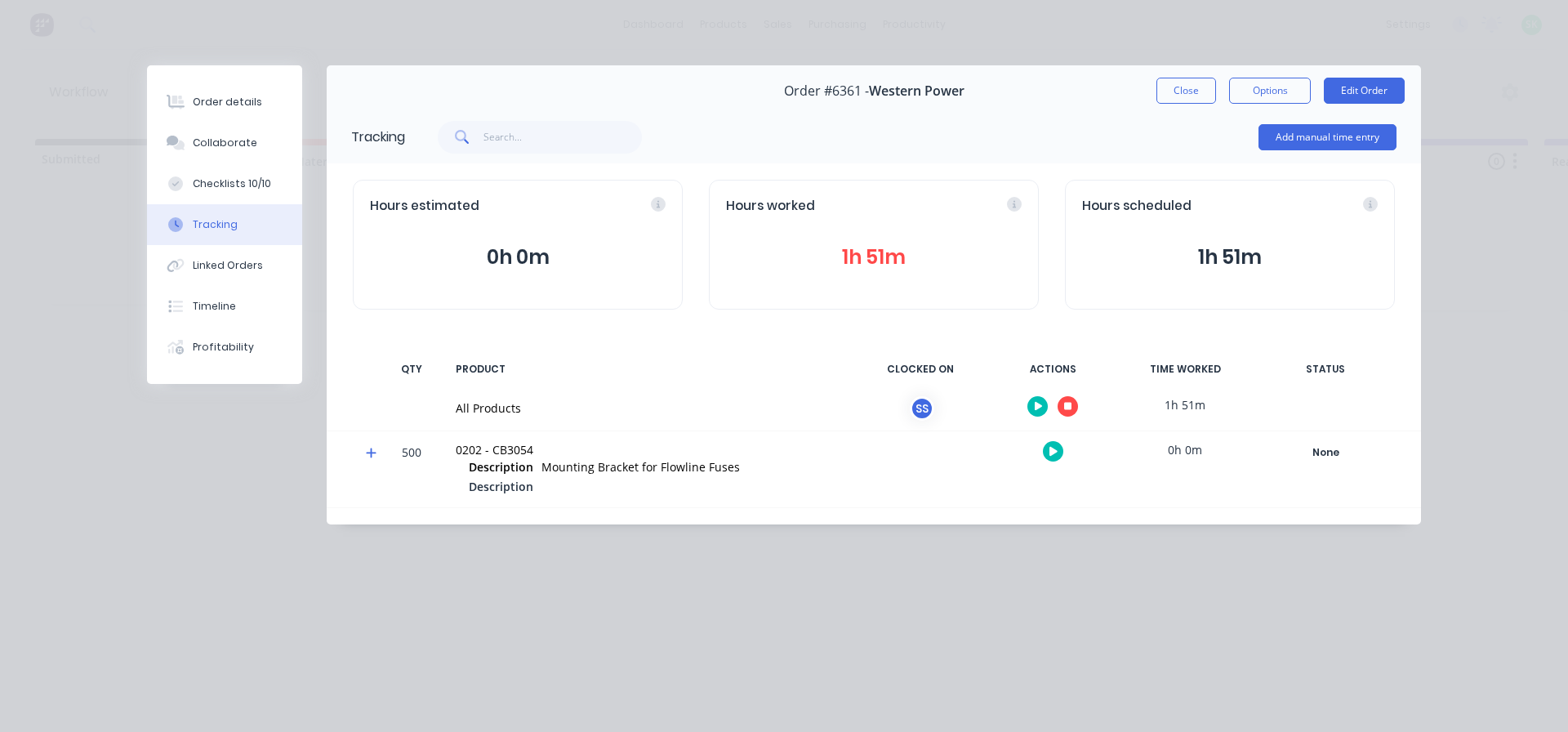
click at [1067, 403] on icon "button" at bounding box center [1068, 407] width 8 height 8
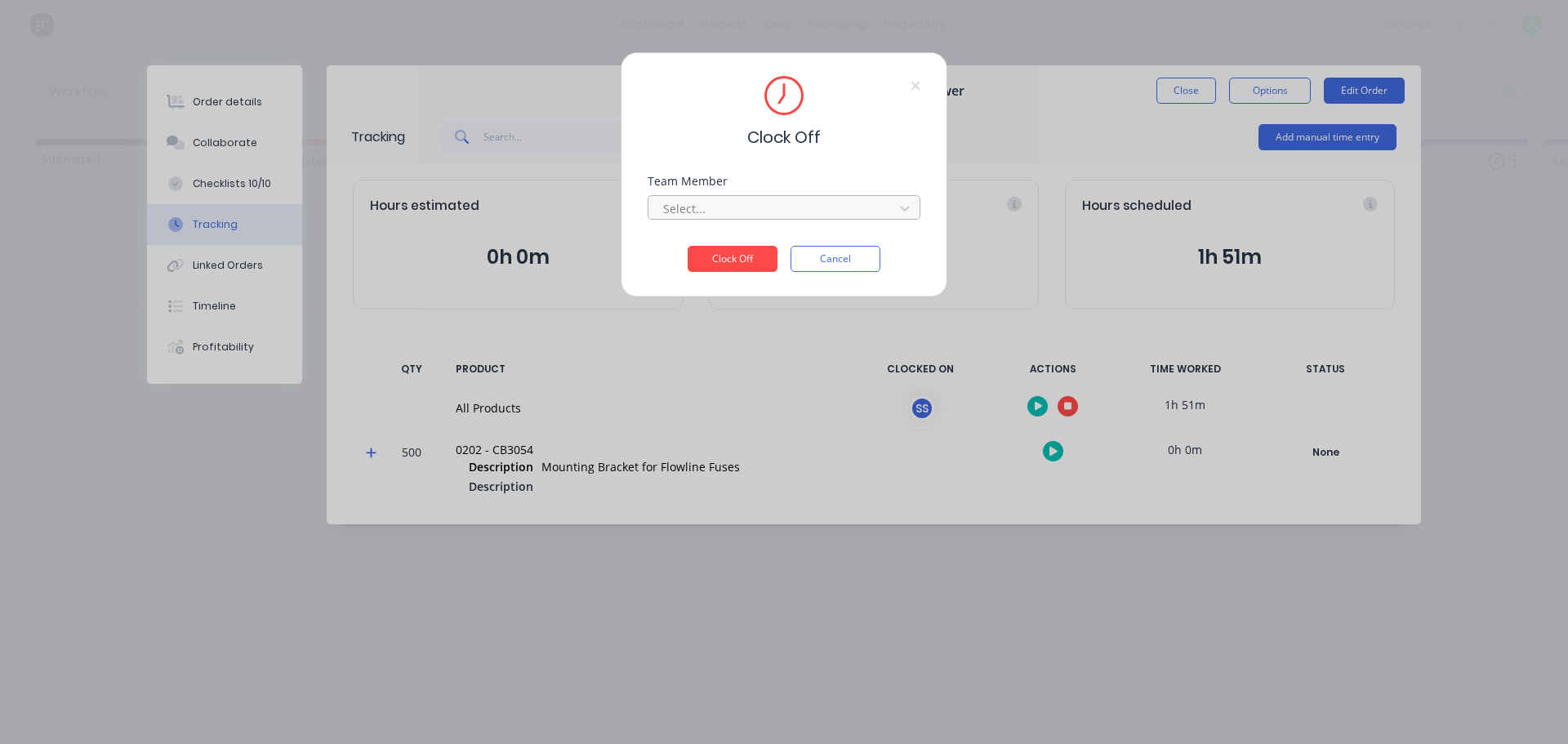
click at [753, 204] on div at bounding box center [773, 209] width 223 height 21
click at [725, 238] on div "[PERSON_NAME]" at bounding box center [784, 244] width 272 height 30
click at [731, 262] on button "Clock Off" at bounding box center [733, 258] width 90 height 26
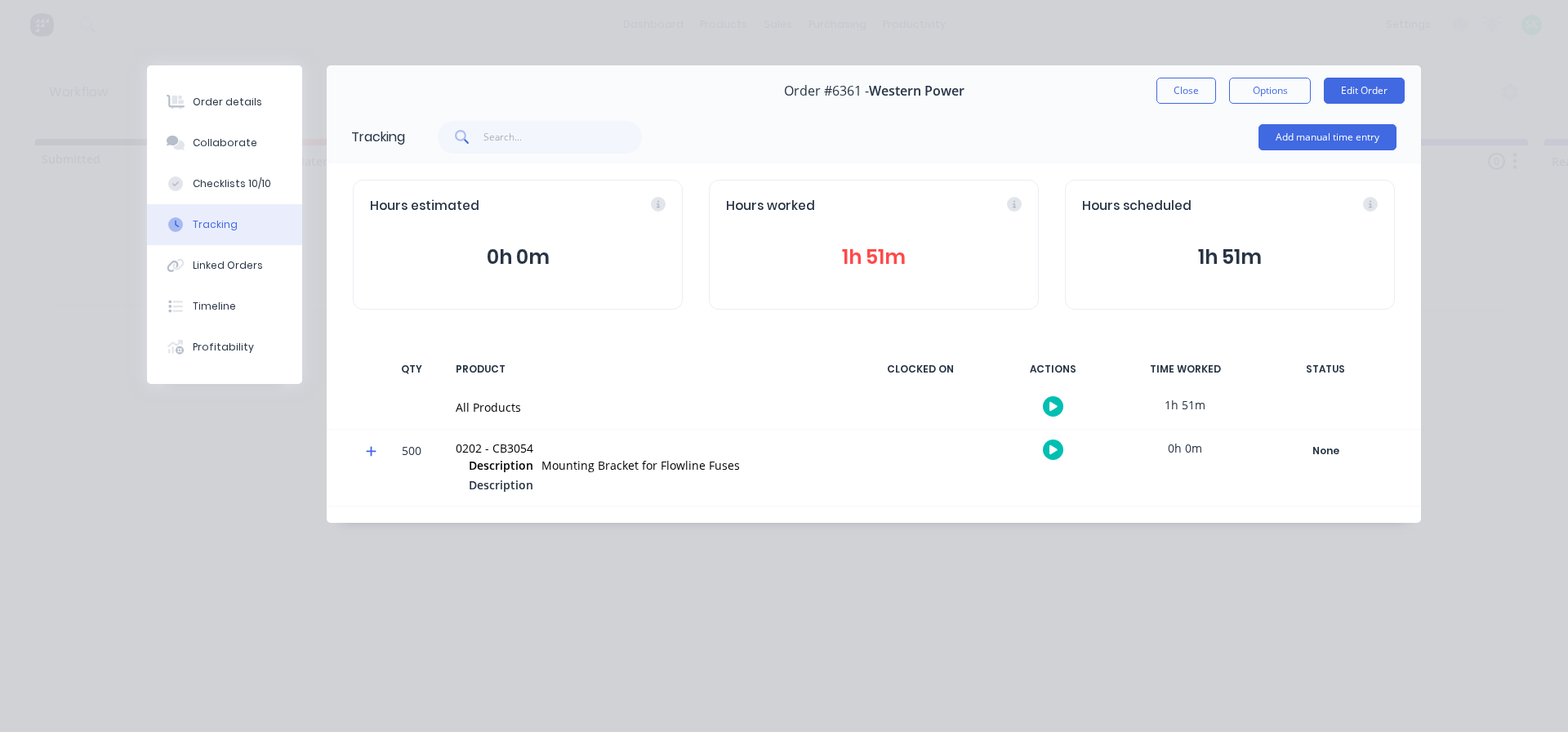
drag, startPoint x: 731, startPoint y: 263, endPoint x: 839, endPoint y: 136, distance: 166.7
click at [839, 136] on div "Add manual time entry" at bounding box center [901, 137] width 991 height 49
click at [1196, 92] on button "Close" at bounding box center [1186, 90] width 60 height 26
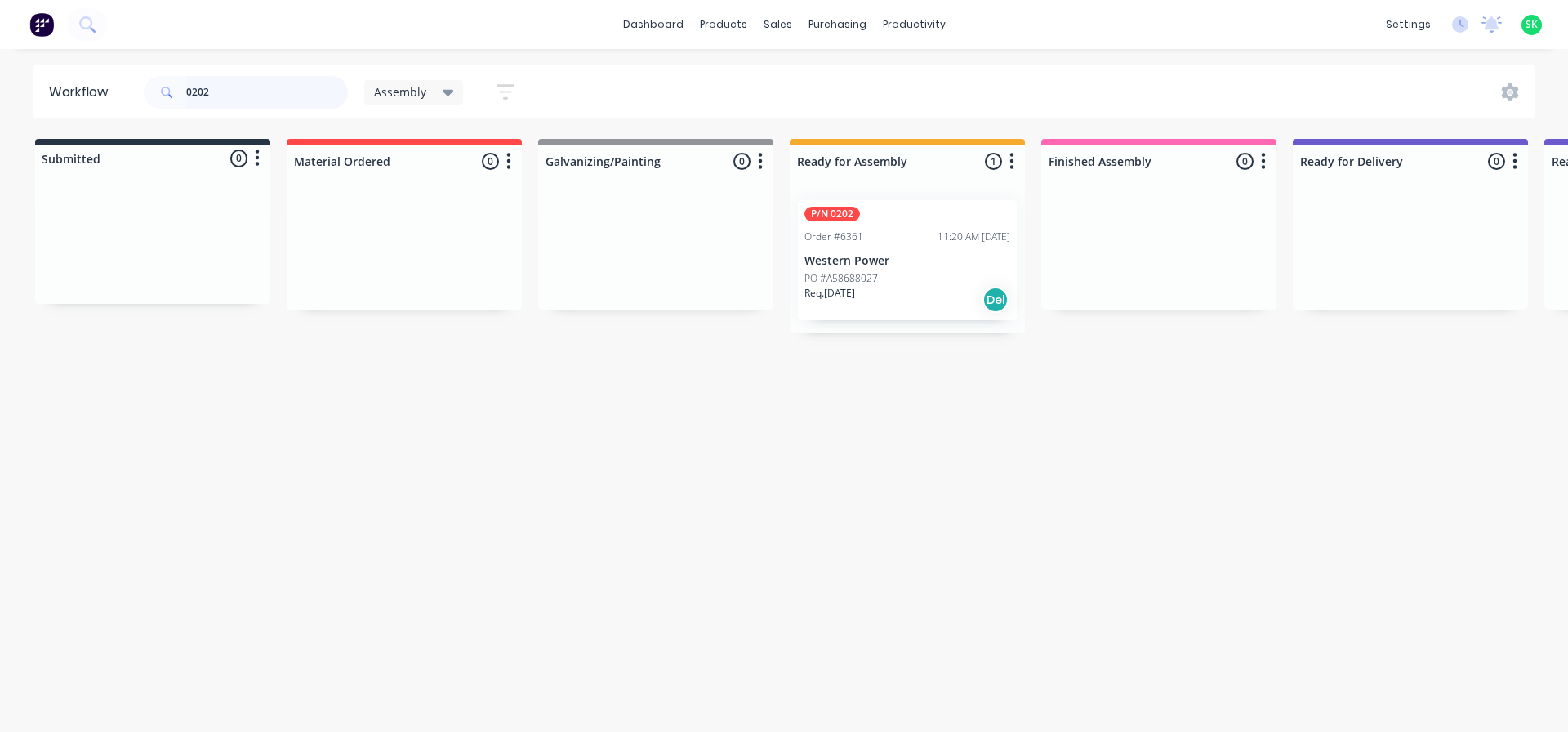
drag, startPoint x: 219, startPoint y: 95, endPoint x: 86, endPoint y: 77, distance: 134.2
click at [86, 77] on header "Workflow 0202 Assembly Save new view None edit Assembly (Default) edit Fabricat…" at bounding box center [784, 92] width 1503 height 53
type input "0456"
click at [908, 282] on div "PO #A58477043" at bounding box center [907, 278] width 206 height 15
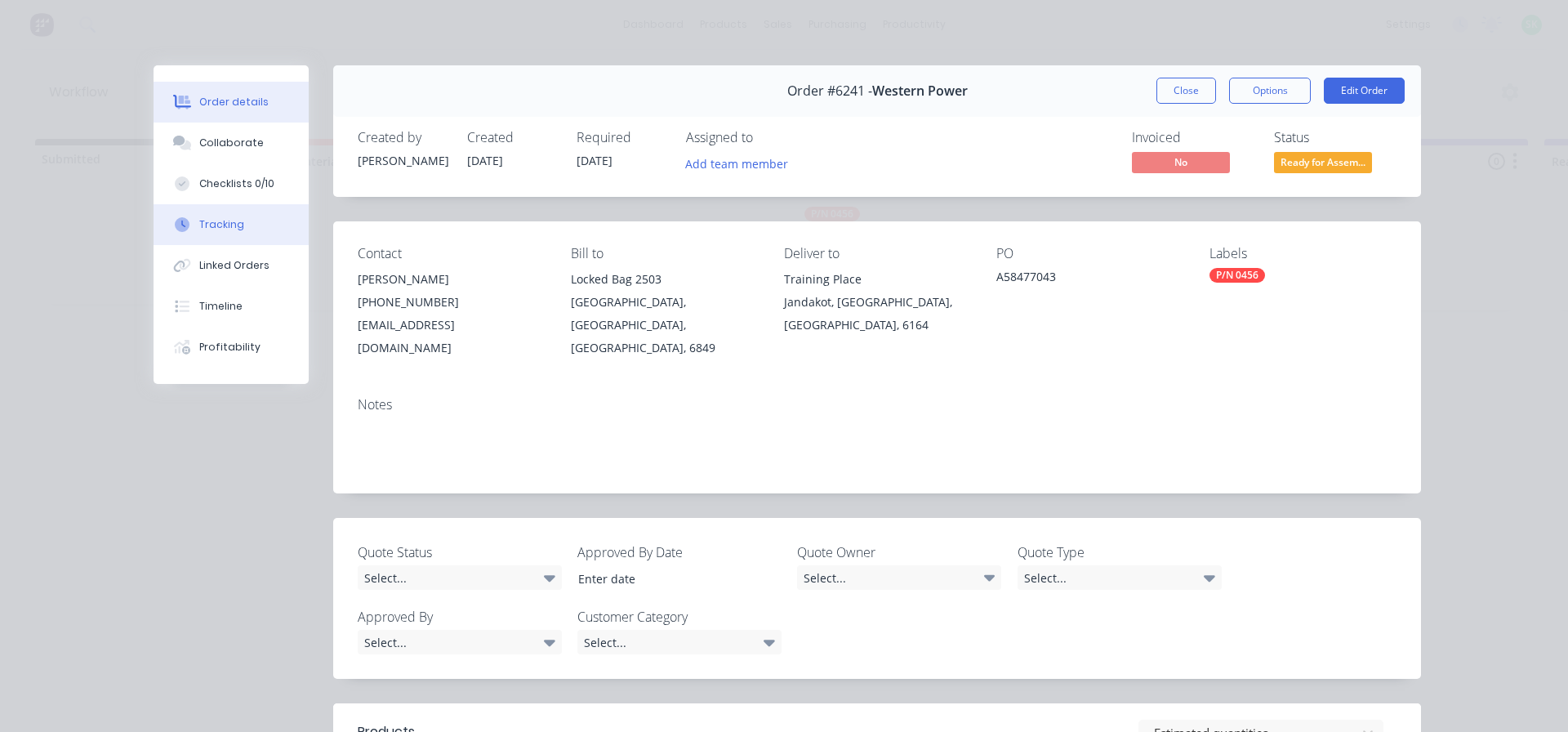
click at [231, 226] on div "Tracking" at bounding box center [221, 224] width 45 height 15
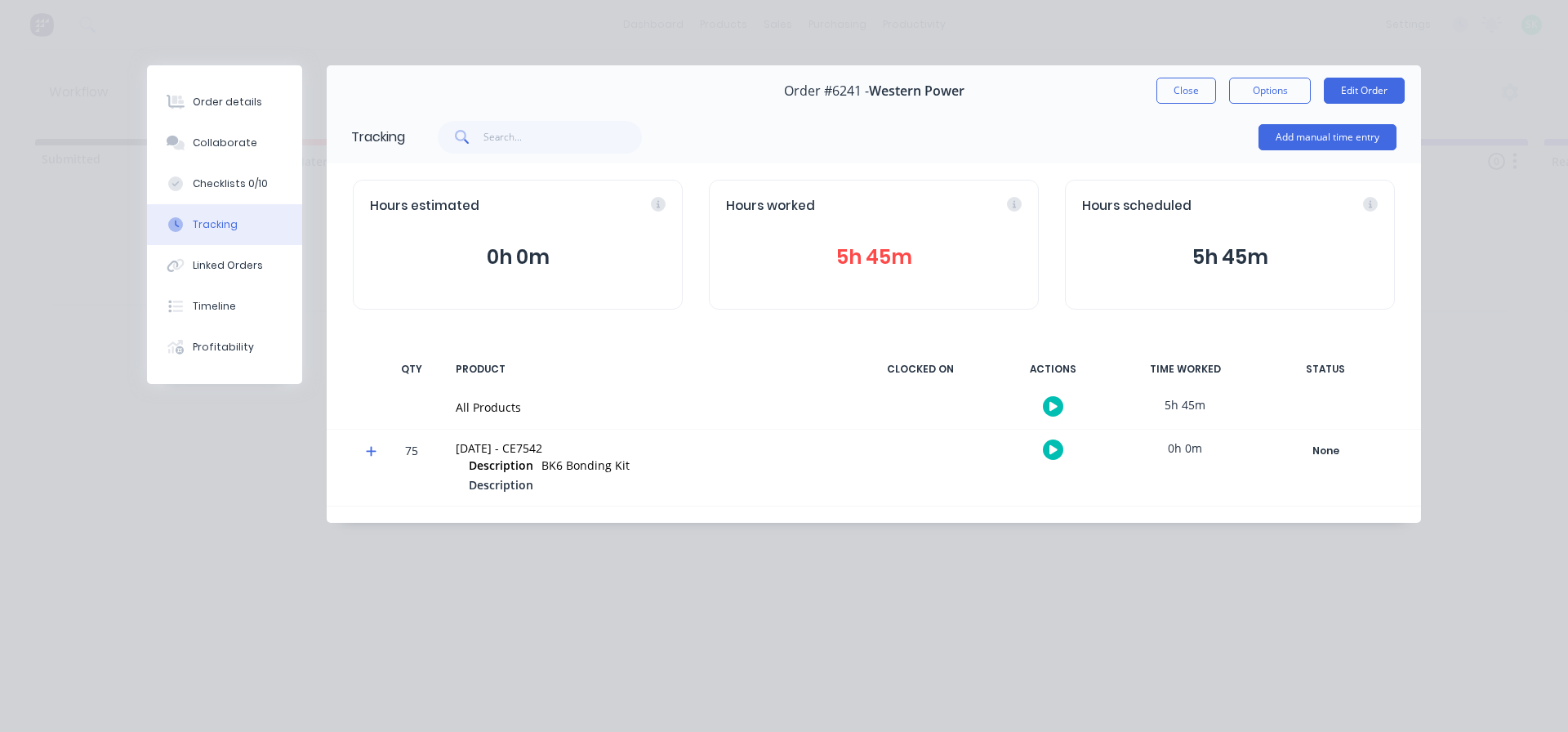
click at [1053, 406] on icon "button" at bounding box center [1053, 406] width 8 height 9
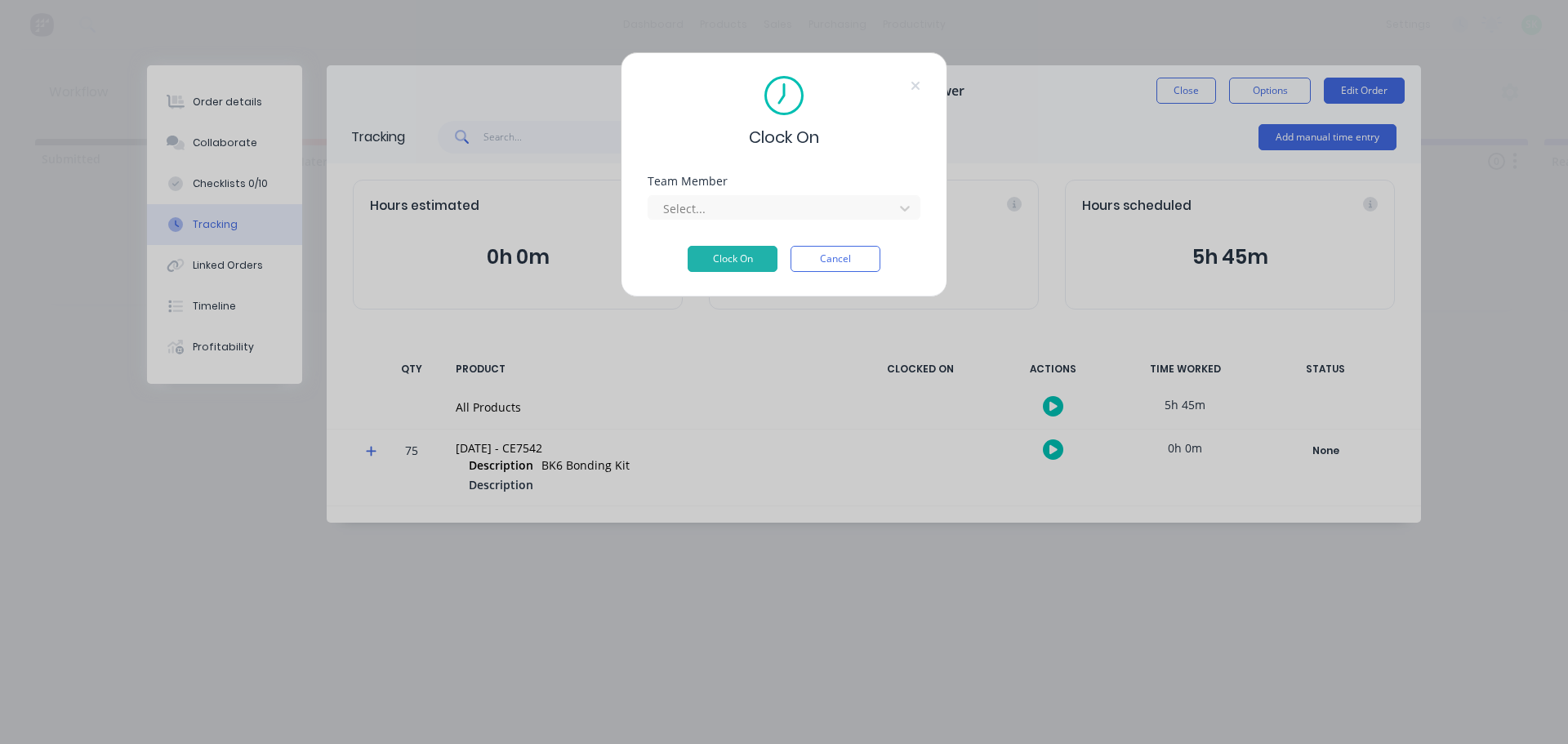
click at [805, 194] on div "Select..." at bounding box center [784, 205] width 272 height 28
click at [827, 225] on div "Team Member Select..." at bounding box center [784, 210] width 272 height 70
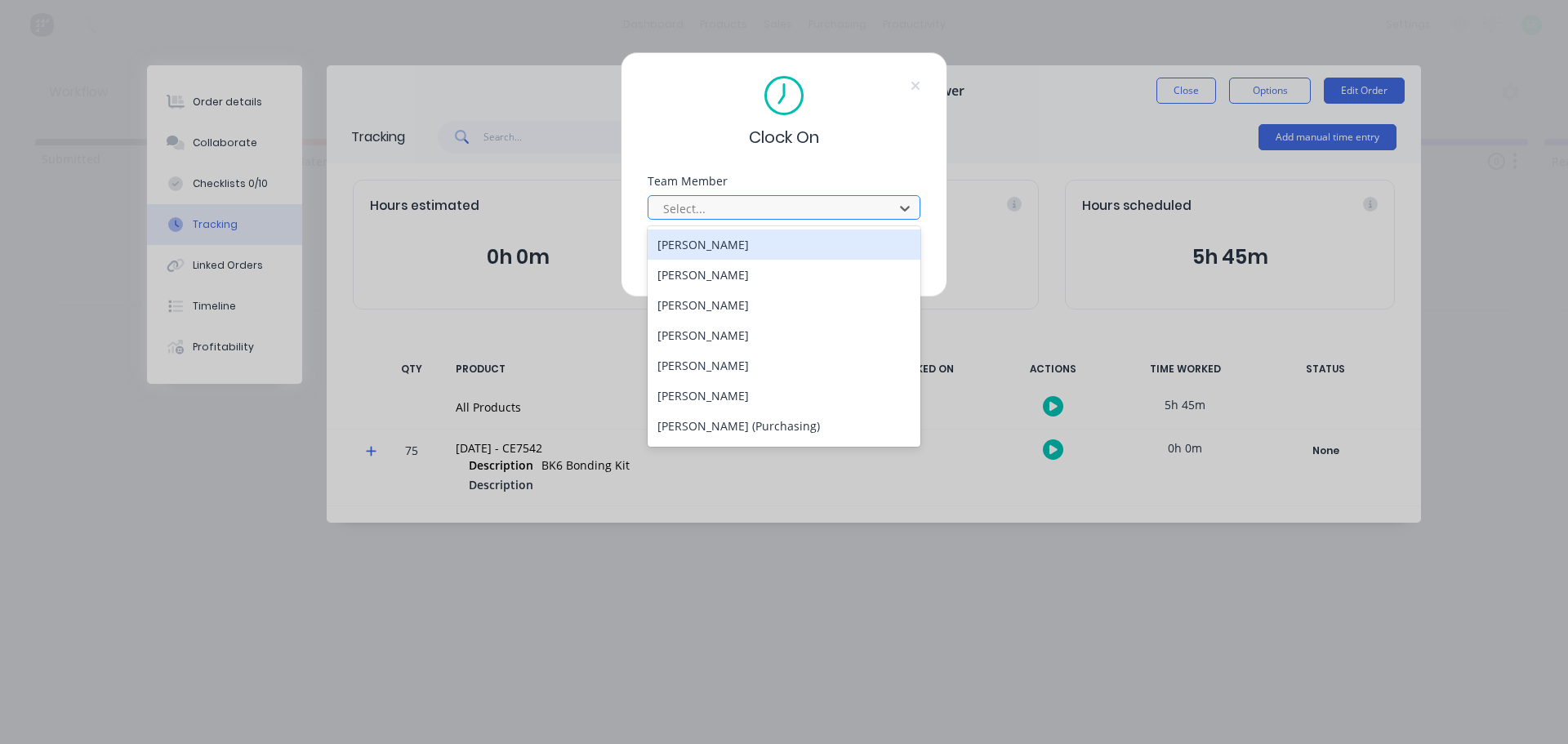
click at [831, 202] on div at bounding box center [773, 209] width 223 height 21
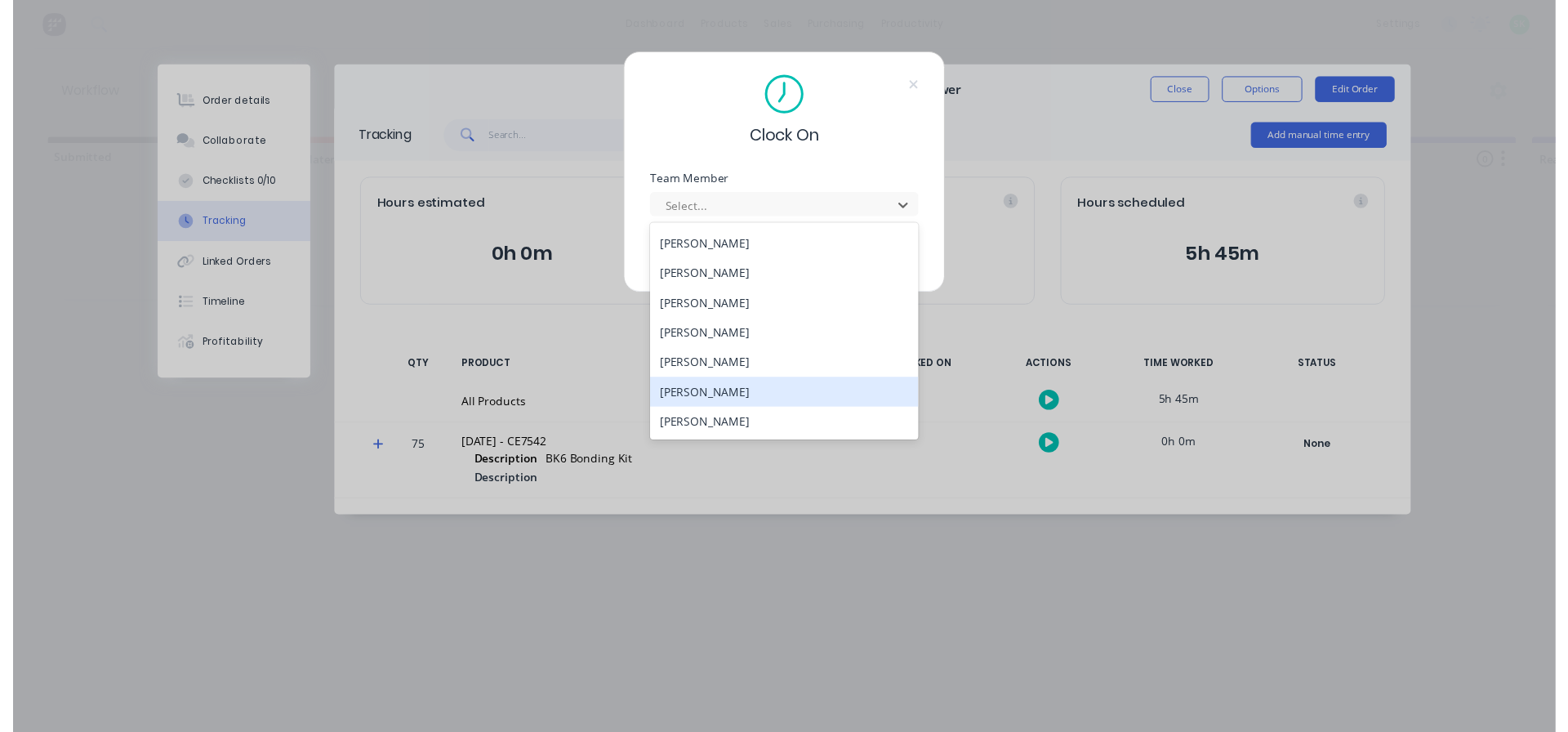
scroll to position [654, 0]
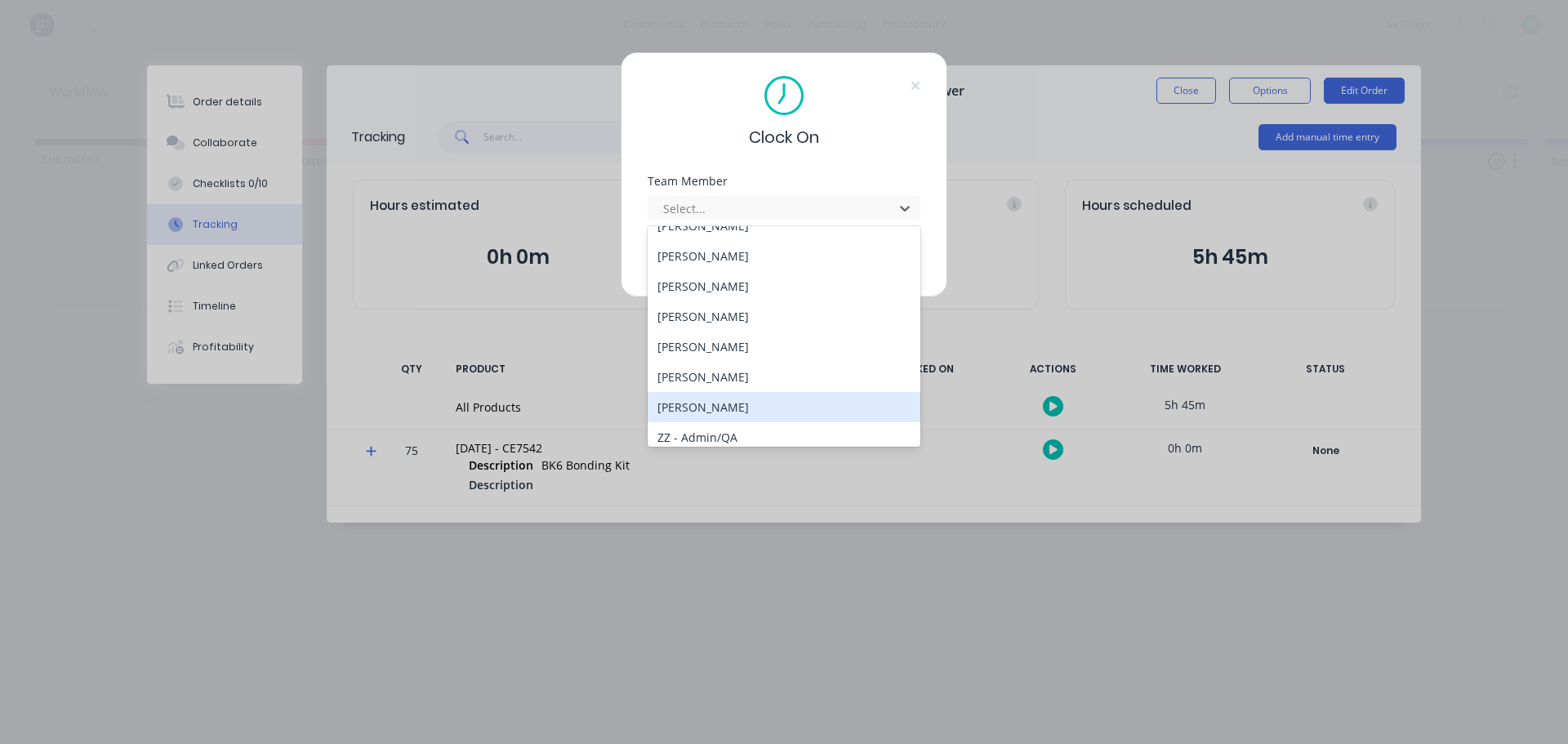
click at [767, 404] on div "[PERSON_NAME]" at bounding box center [784, 406] width 272 height 30
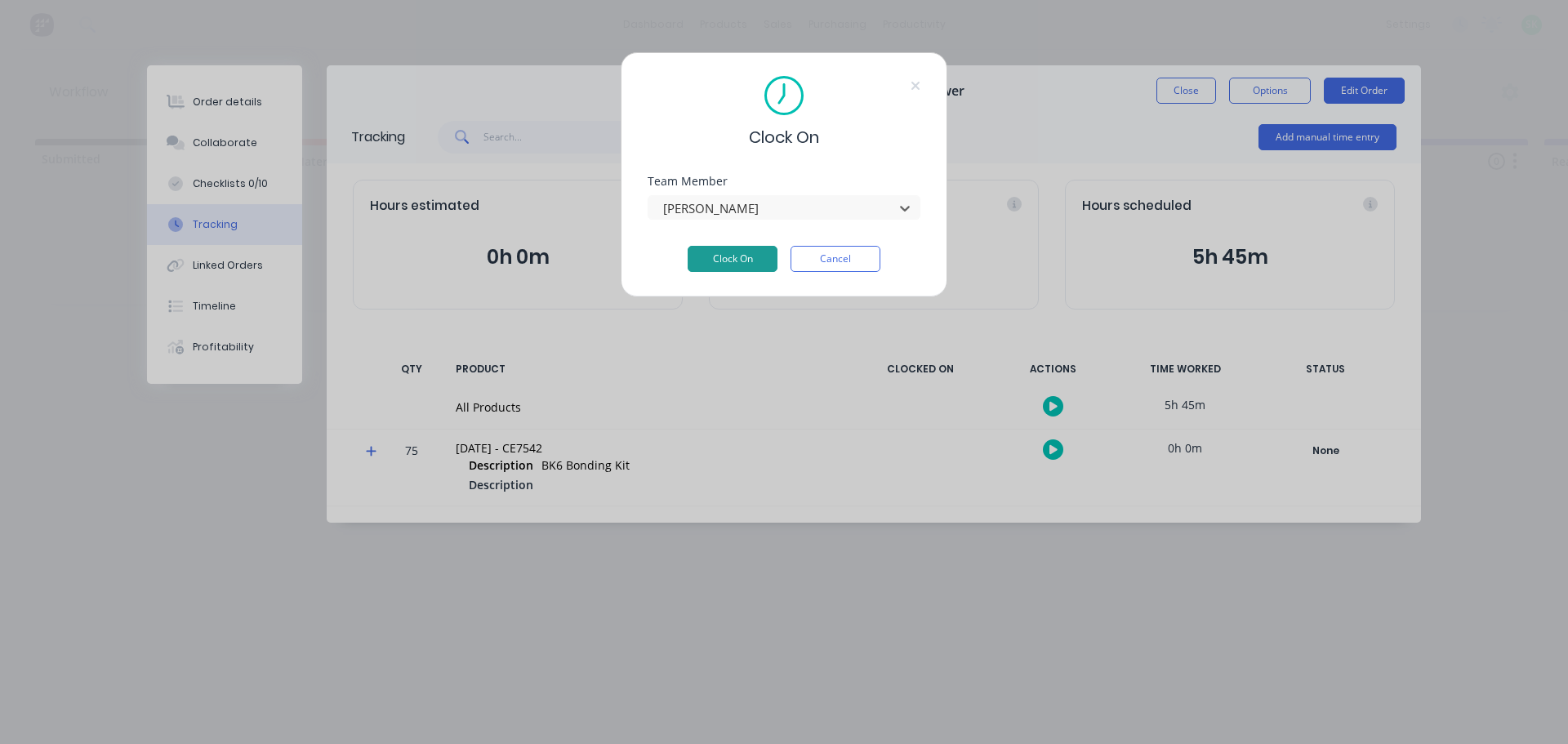
click at [744, 253] on button "Clock On" at bounding box center [733, 258] width 90 height 26
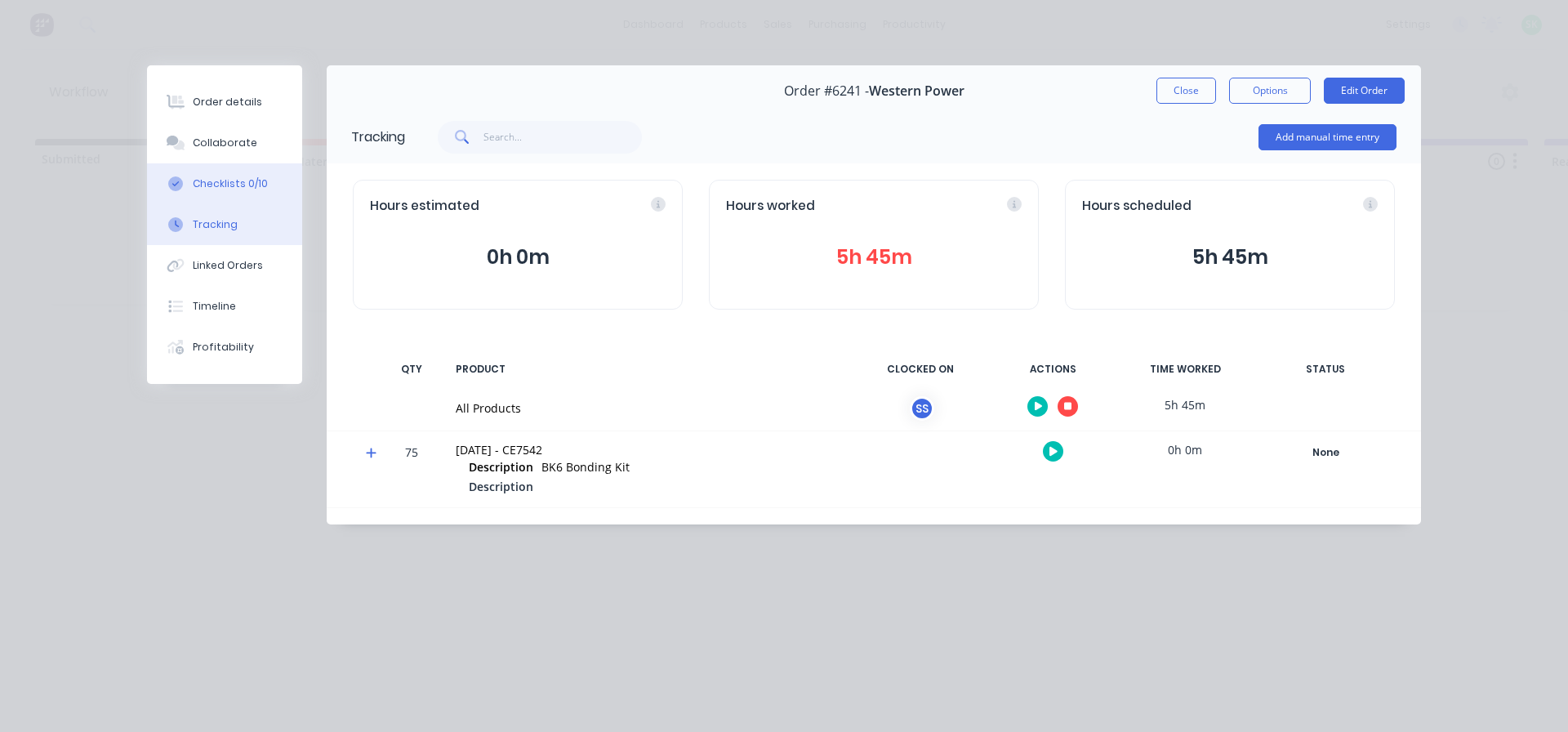
click at [236, 180] on div "Checklists 0/10" at bounding box center [230, 183] width 75 height 15
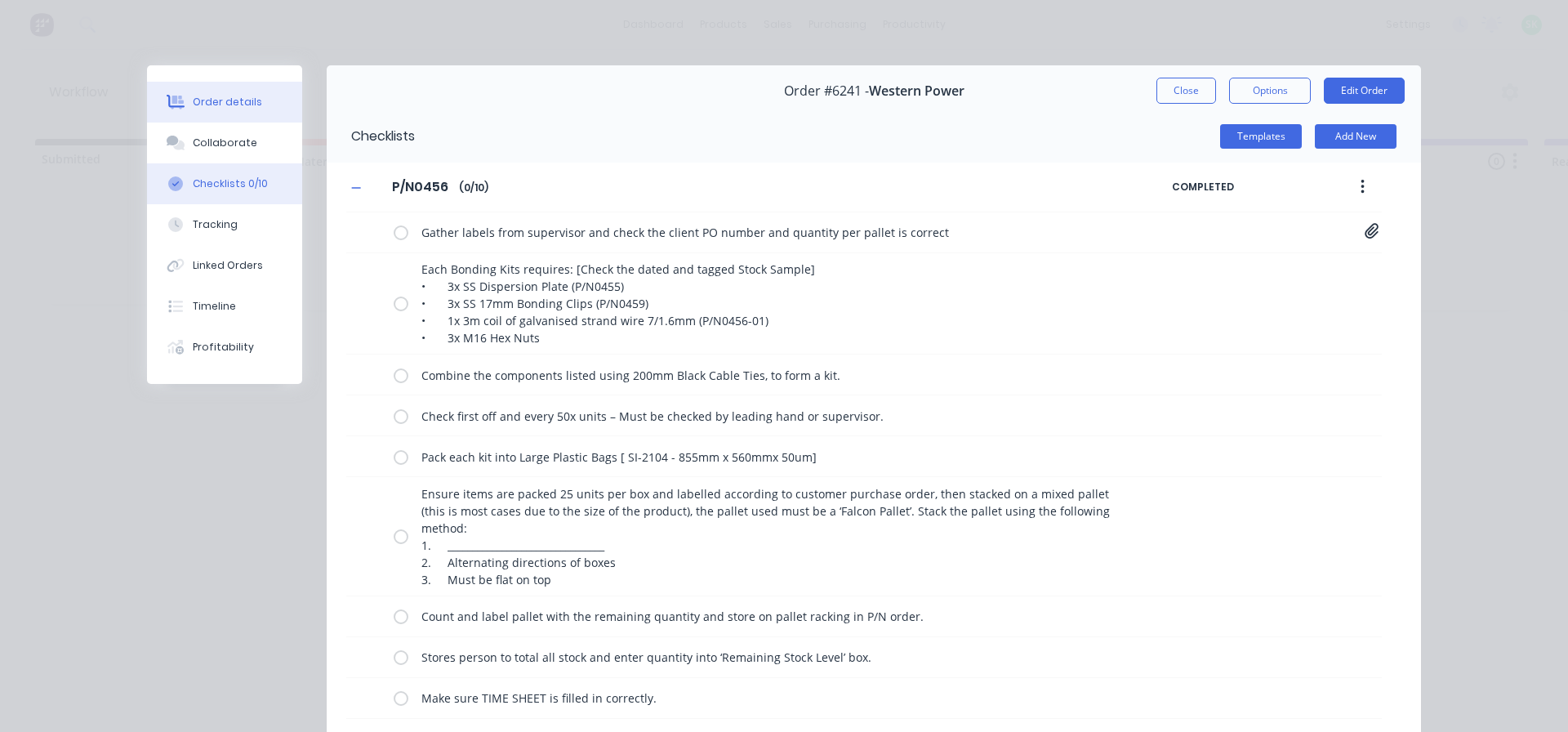
click at [237, 91] on button "Order details" at bounding box center [224, 102] width 155 height 41
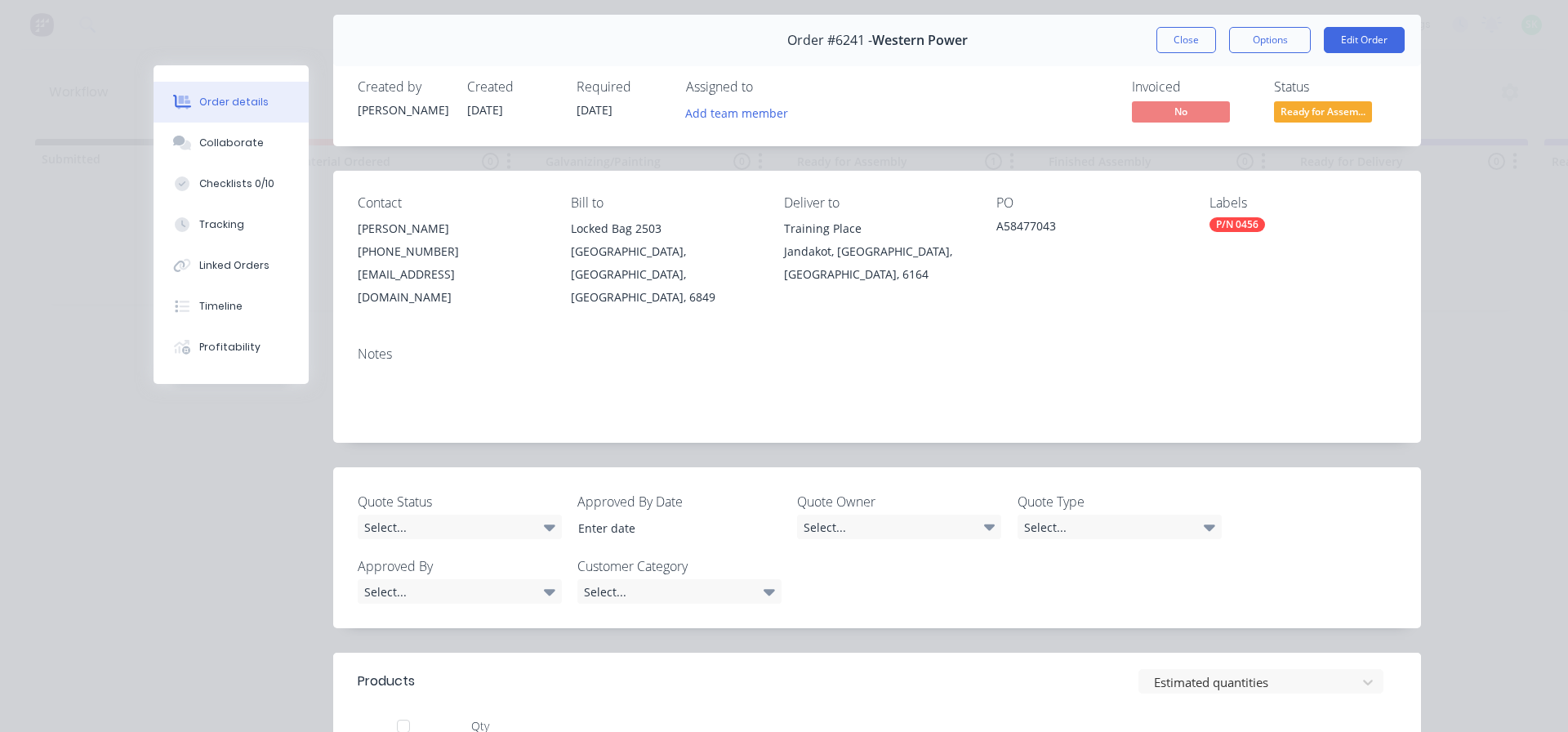
scroll to position [0, 0]
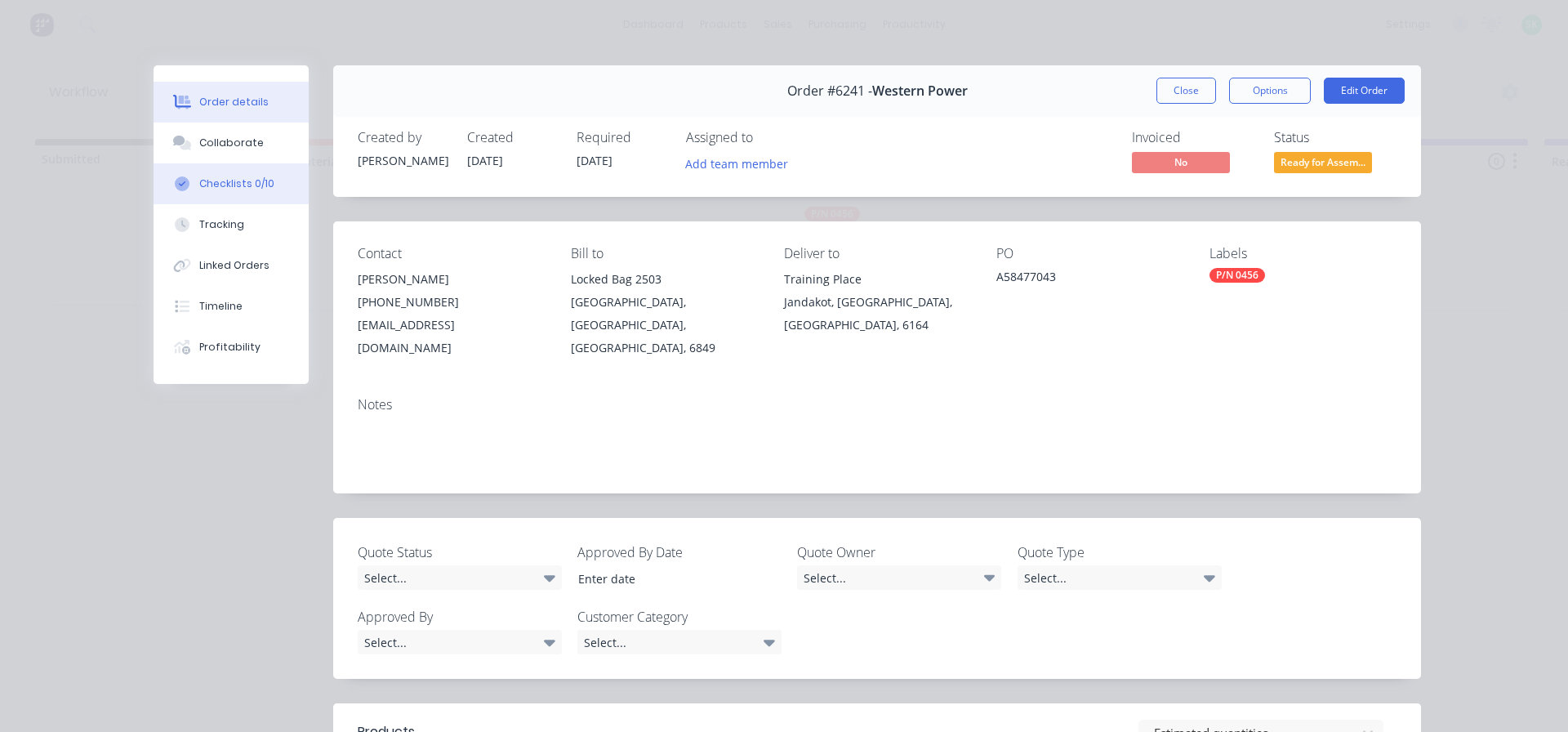
click at [219, 179] on div "Checklists 0/10" at bounding box center [236, 183] width 75 height 15
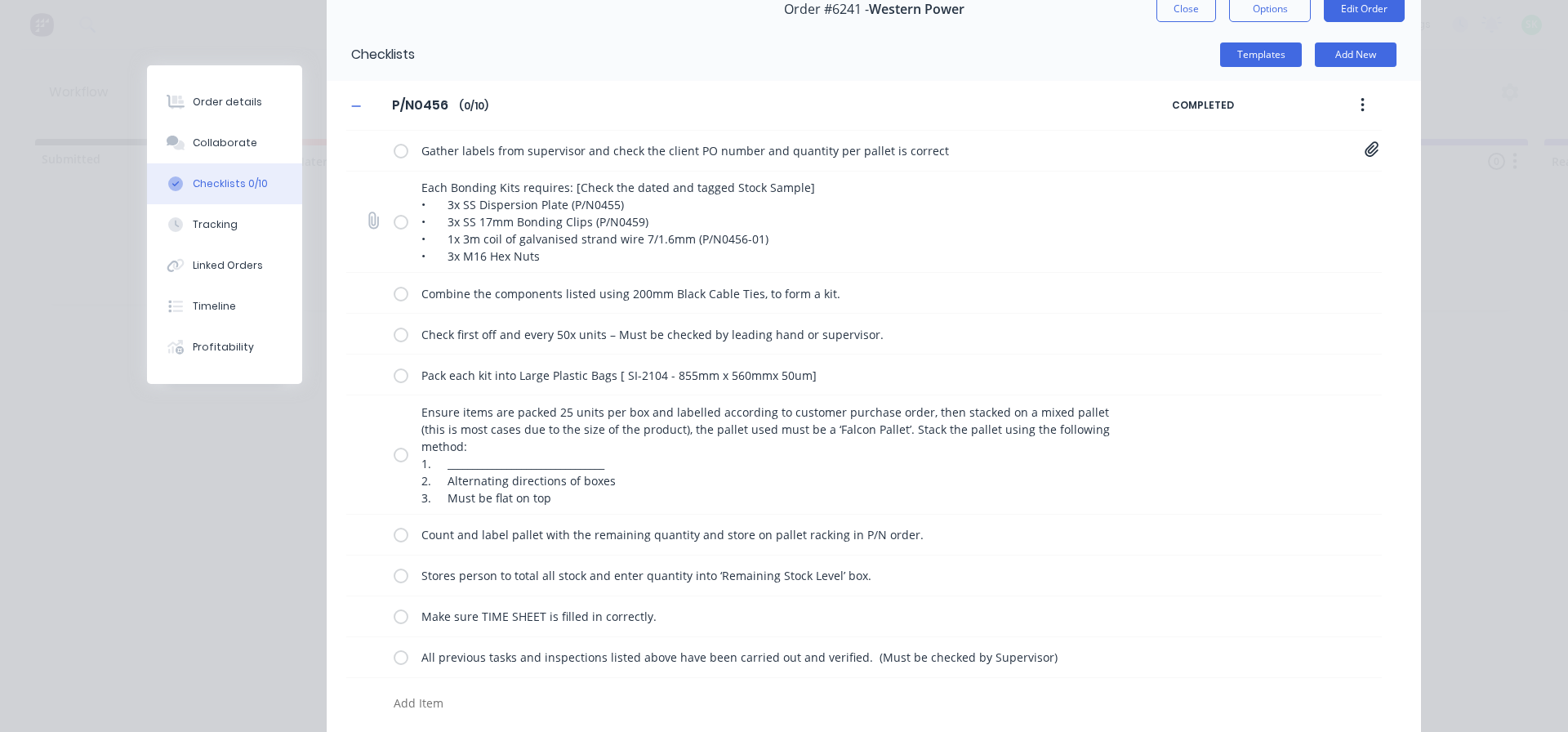
scroll to position [140, 0]
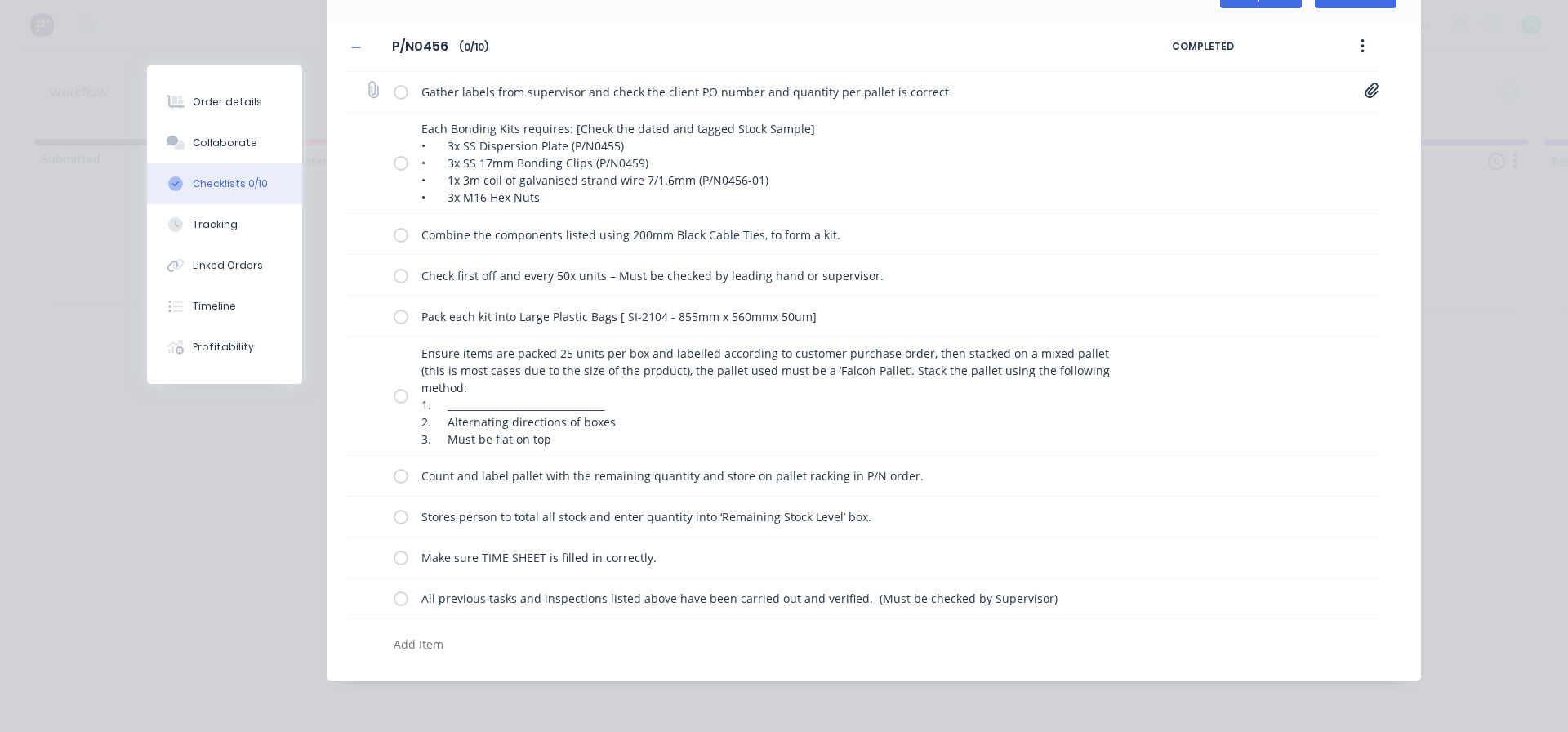
click at [396, 86] on label at bounding box center [401, 92] width 15 height 18
click at [0, 0] on input "checkbox" at bounding box center [0, 0] width 0 height 0
type textarea "x"
